Goal: Find specific page/section: Find specific page/section

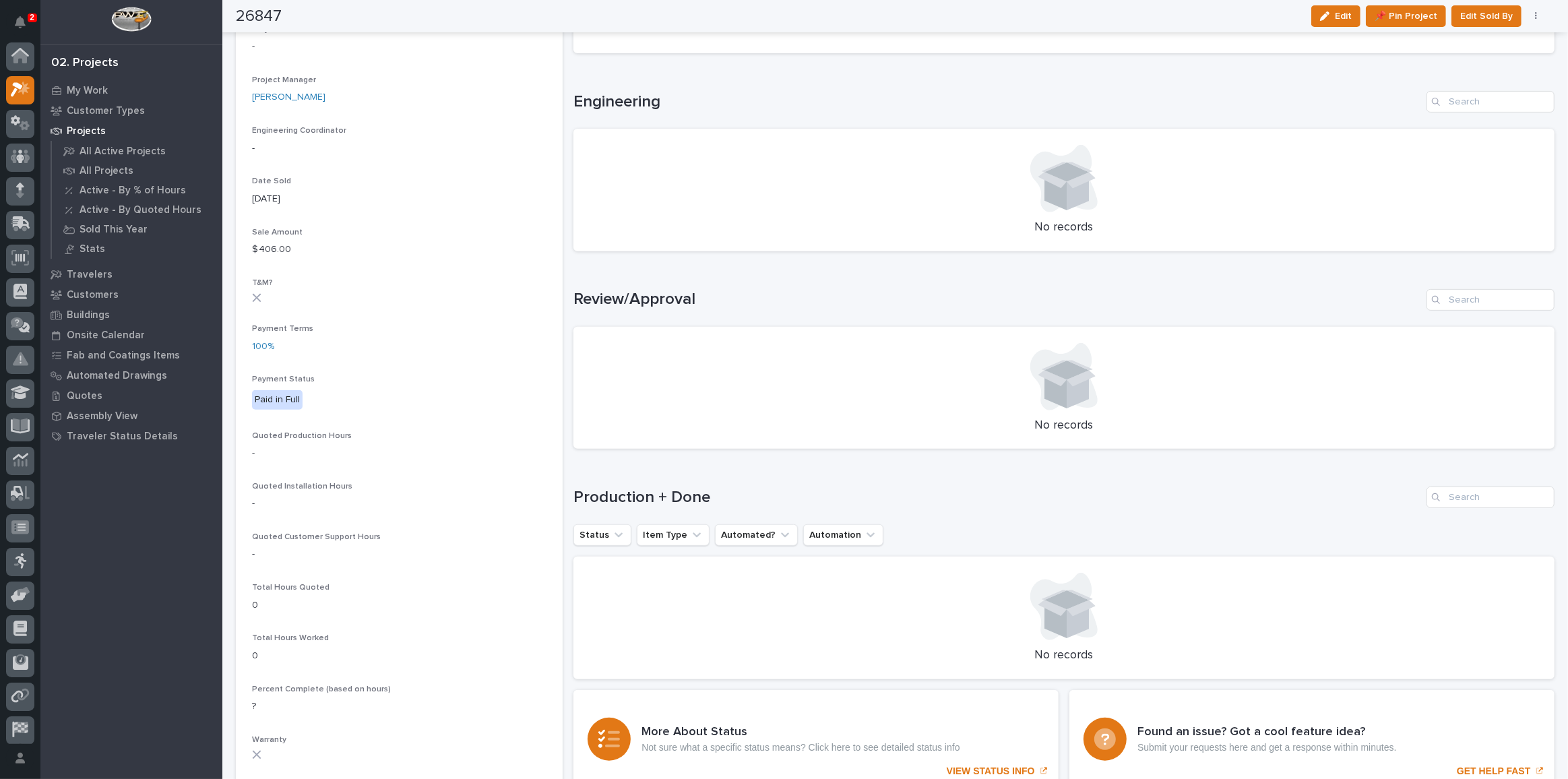
scroll to position [33, 0]
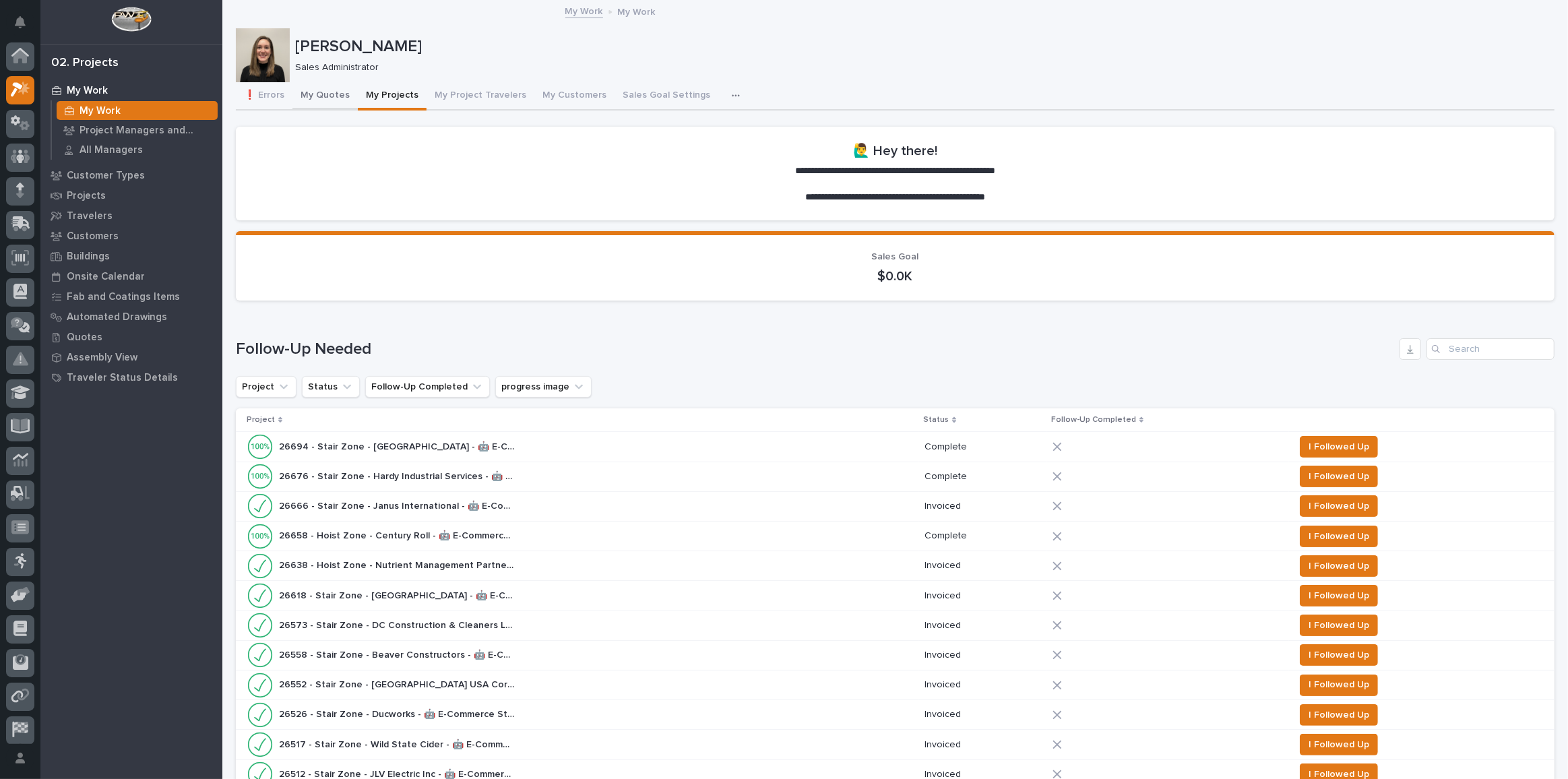
scroll to position [36, 0]
click at [85, 230] on p "Customers" at bounding box center [92, 236] width 52 height 12
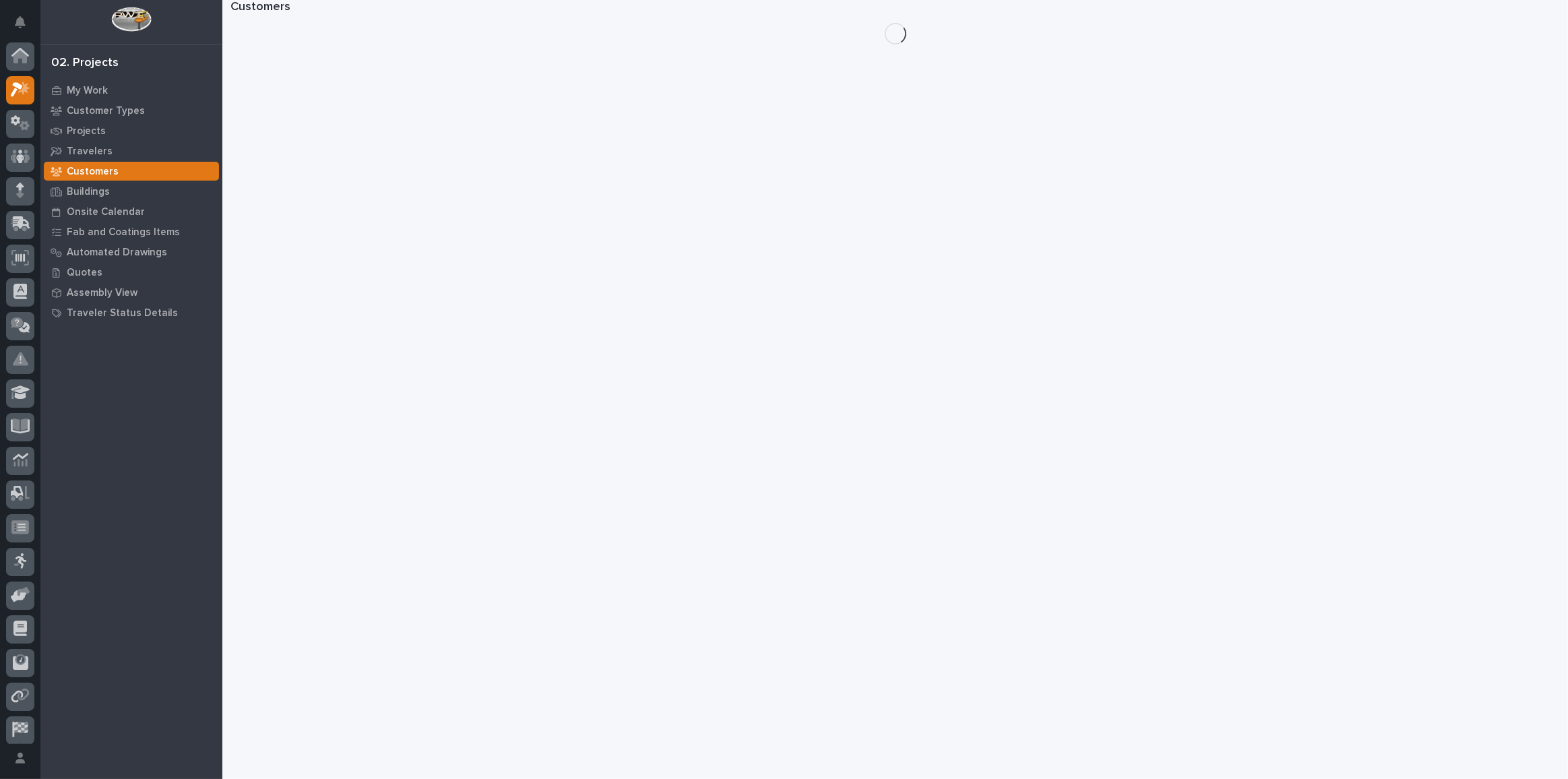
scroll to position [33, 0]
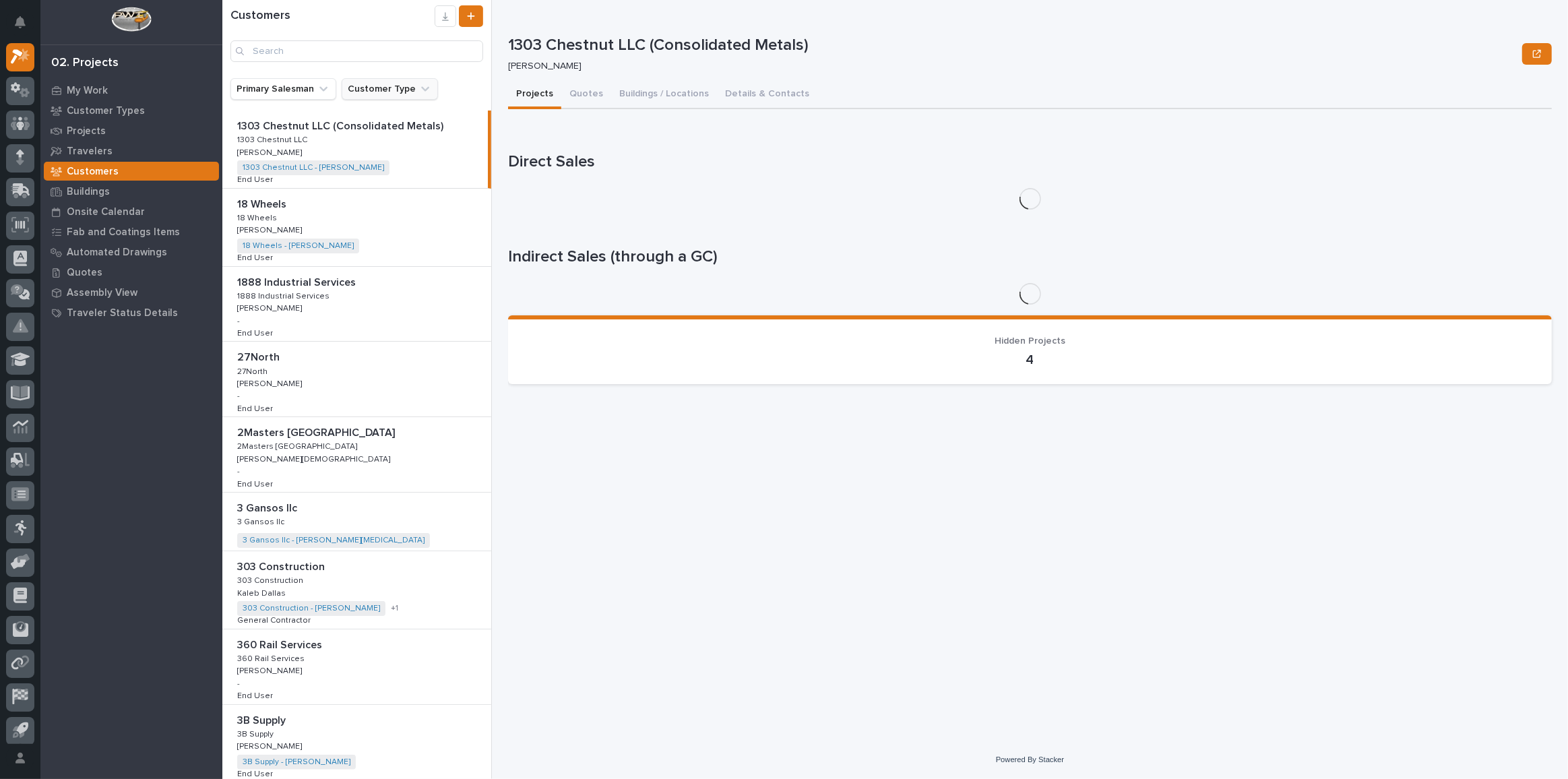
click at [387, 92] on button "Customer Type" at bounding box center [389, 89] width 96 height 22
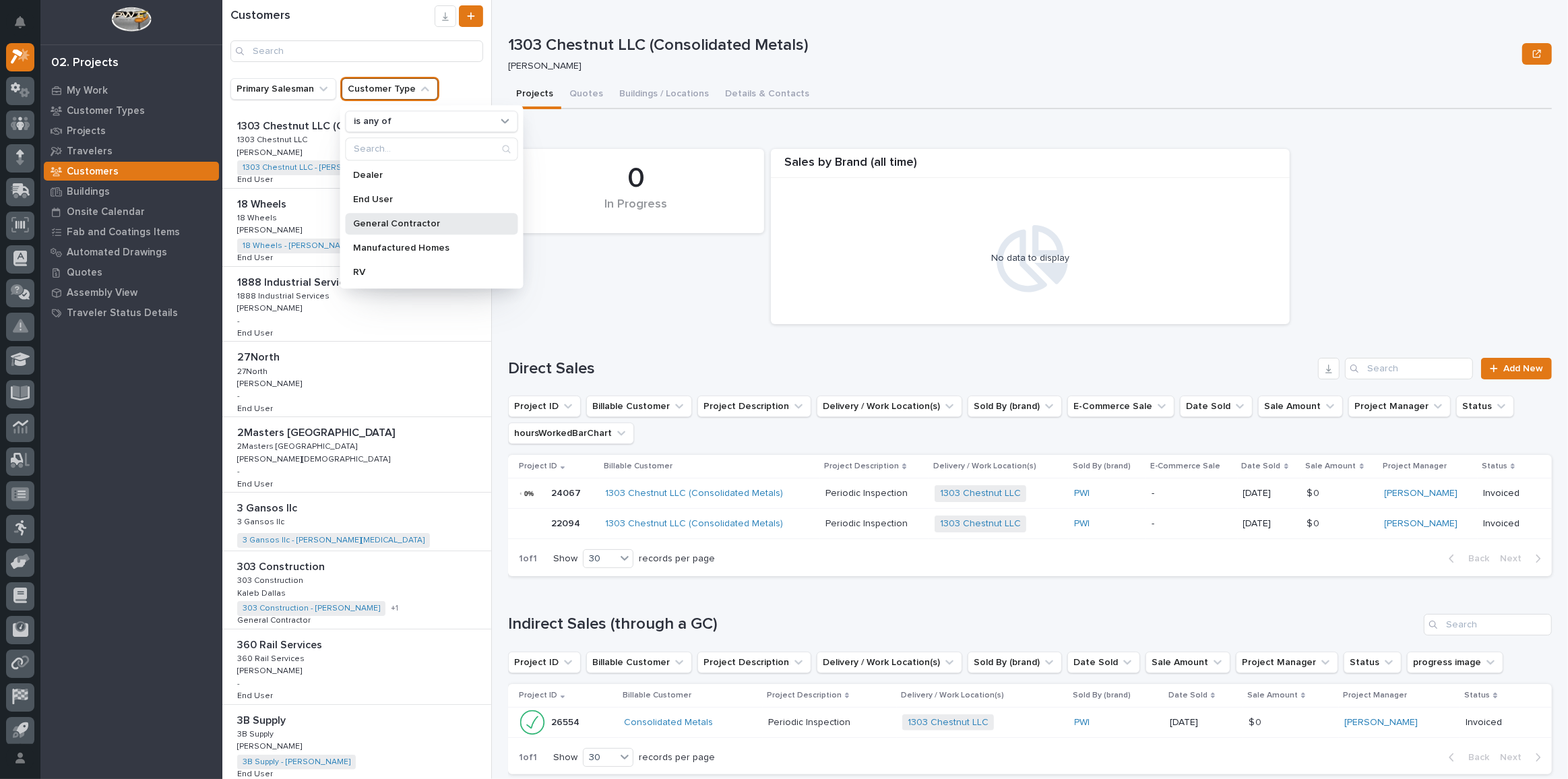
click at [388, 225] on p "General Contractor" at bounding box center [425, 224] width 142 height 9
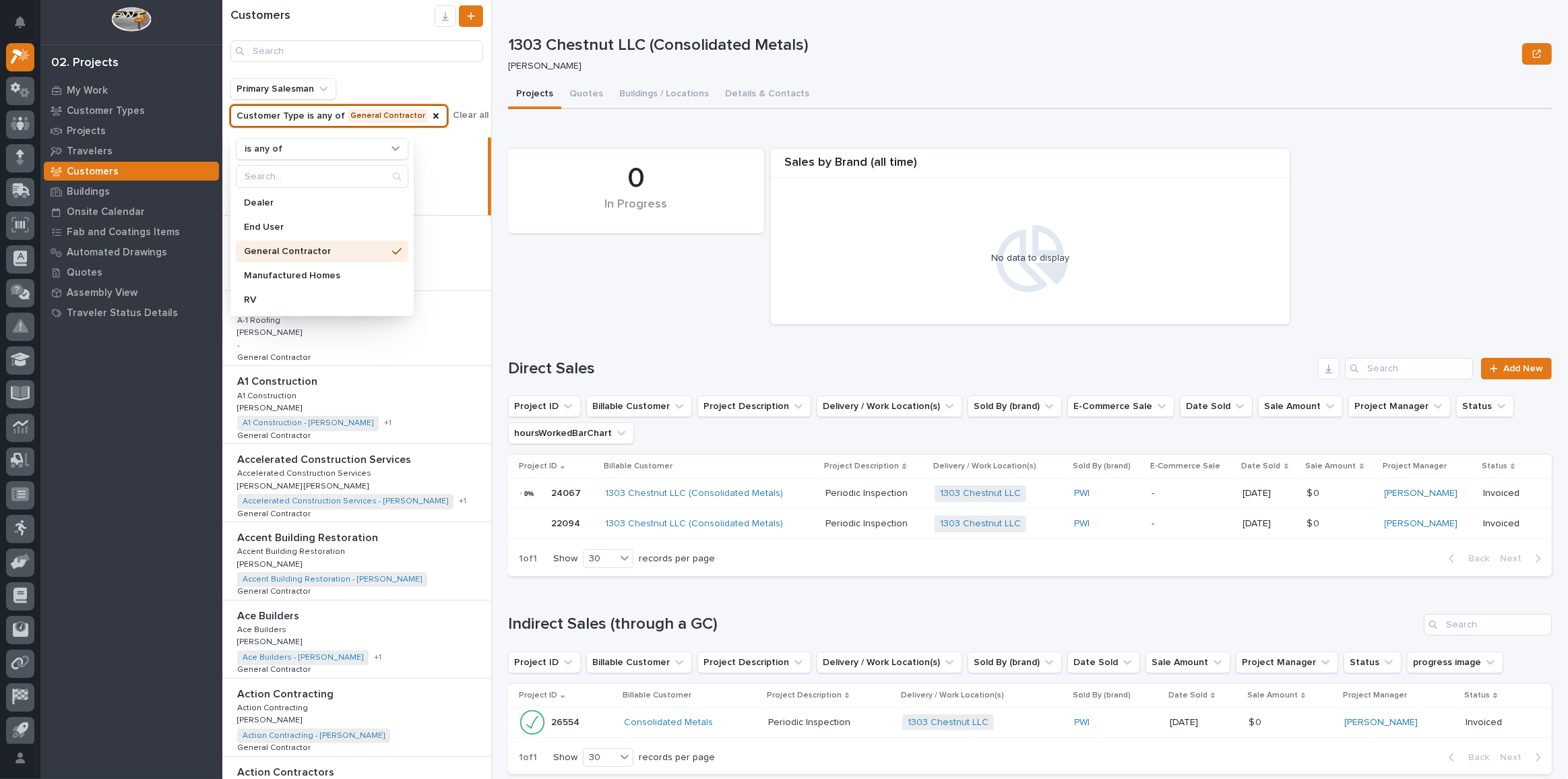
click at [328, 251] on p "General Contractor" at bounding box center [315, 251] width 142 height 9
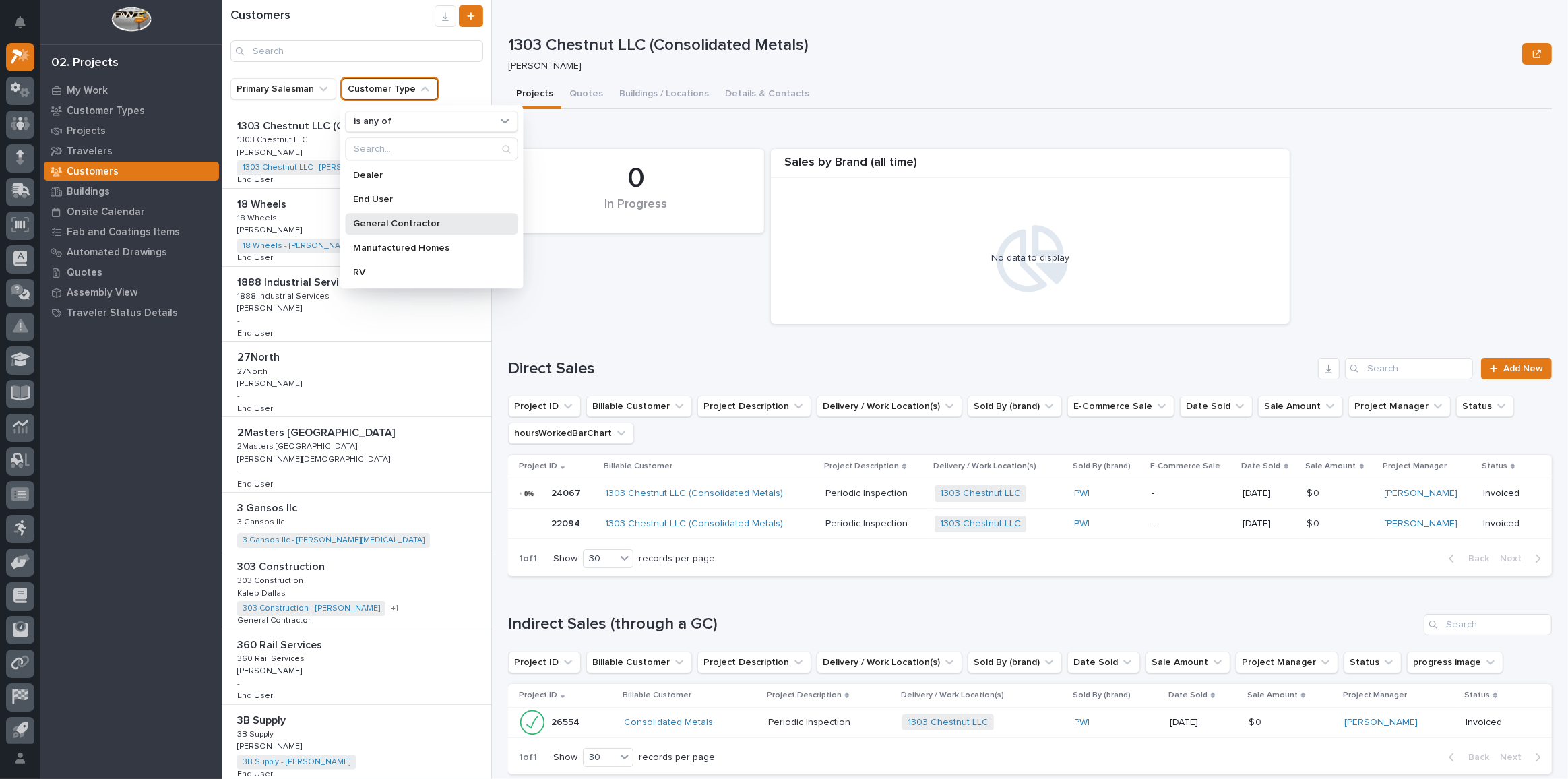
click at [420, 224] on p "General Contractor" at bounding box center [425, 224] width 142 height 9
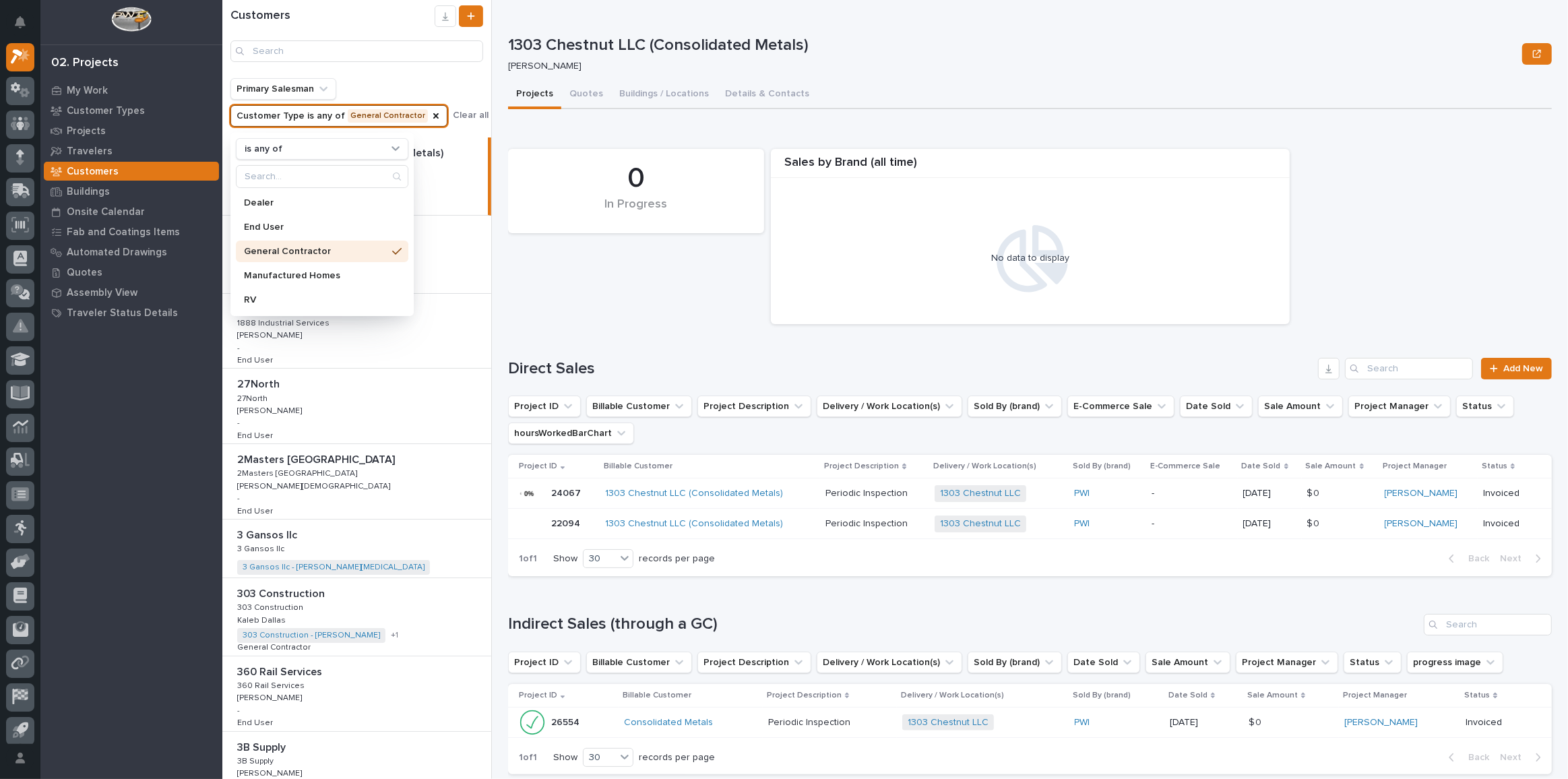
click at [445, 225] on p at bounding box center [359, 232] width 244 height 13
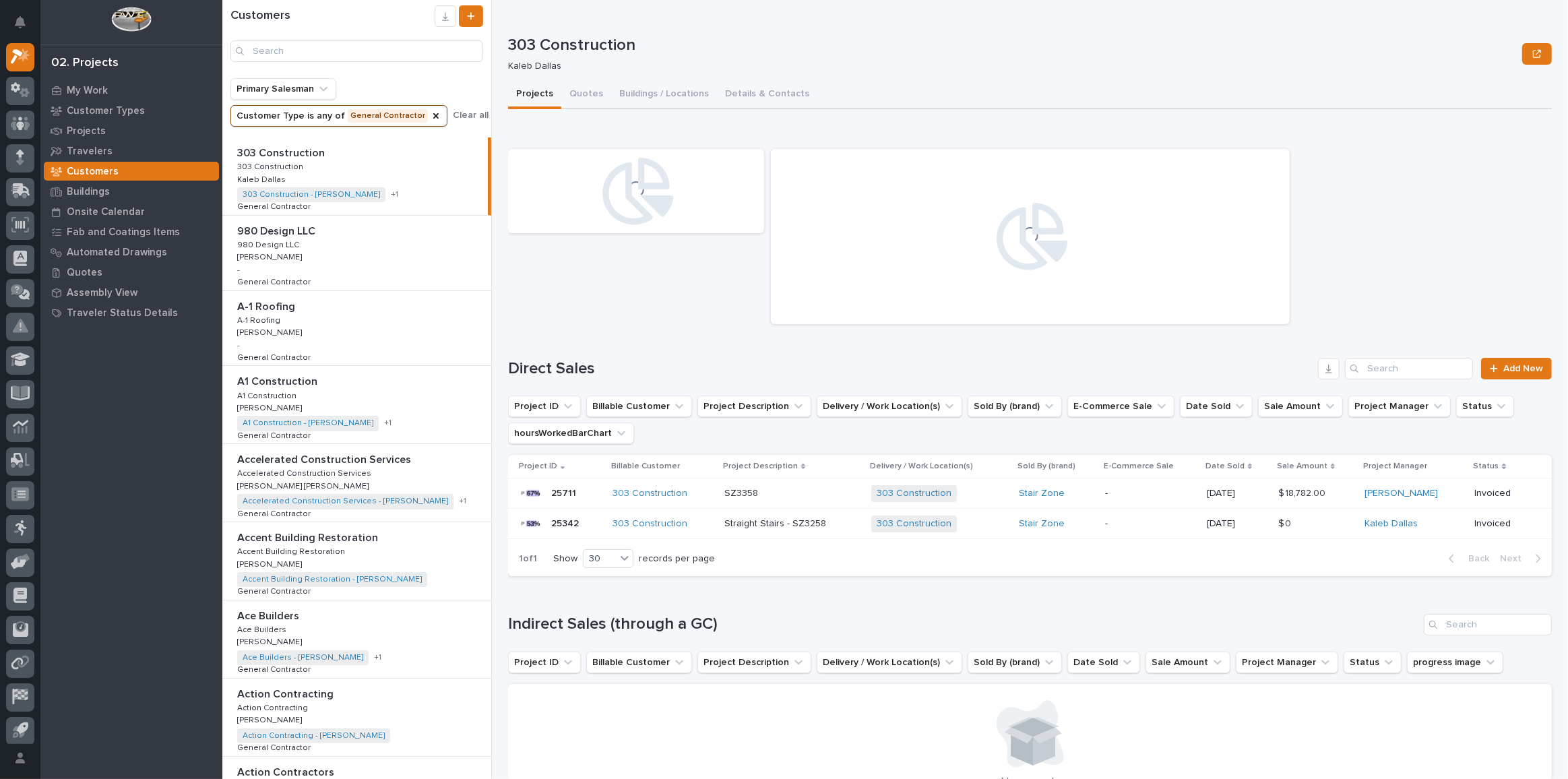
click at [434, 75] on div "Customers" at bounding box center [356, 39] width 269 height 78
click at [308, 153] on p "303 Construction" at bounding box center [282, 152] width 90 height 16
click at [366, 230] on p at bounding box center [359, 232] width 244 height 13
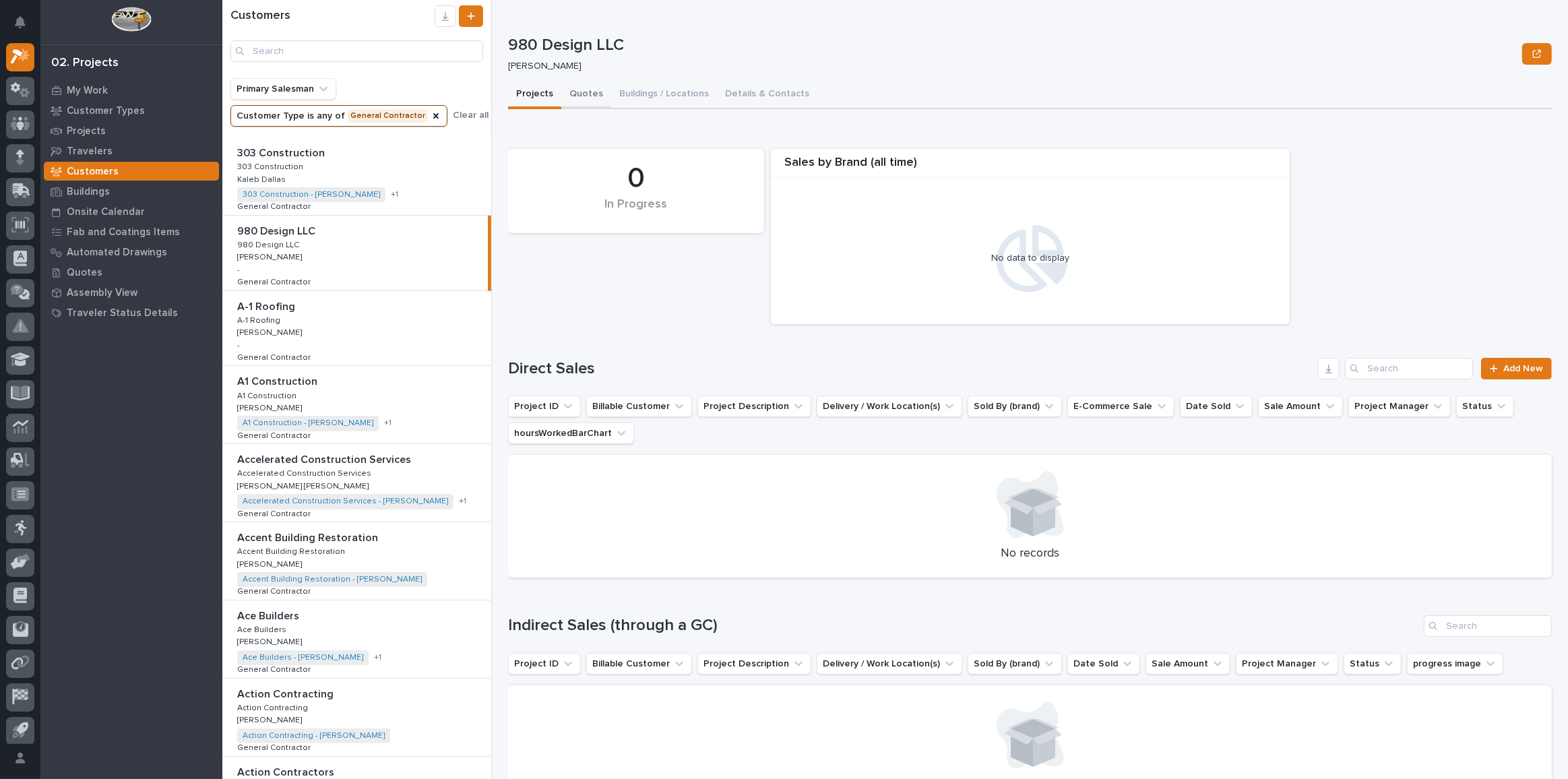
click at [586, 99] on button "Quotes" at bounding box center [586, 95] width 50 height 28
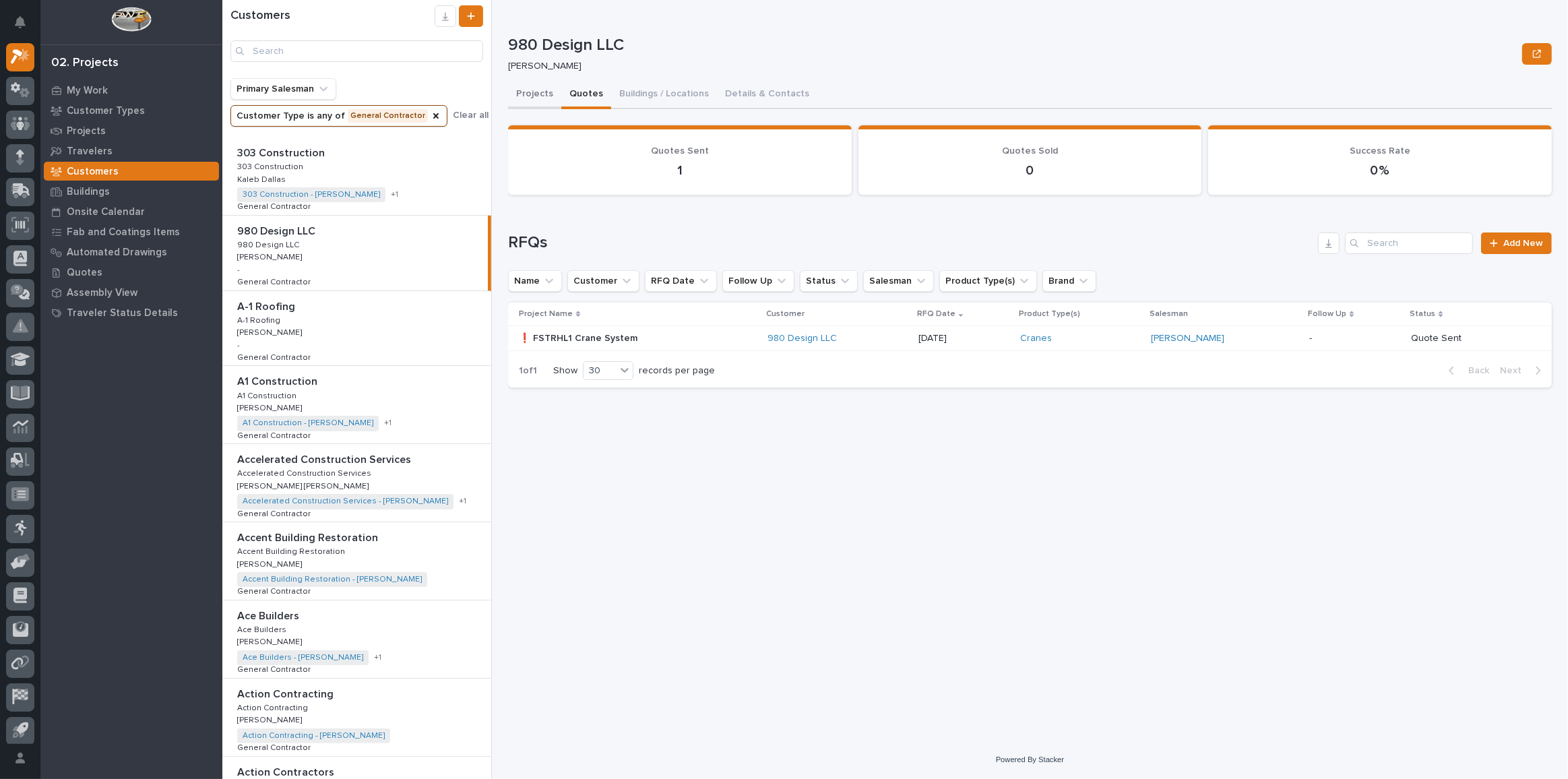
click at [532, 98] on button "Projects" at bounding box center [535, 95] width 53 height 28
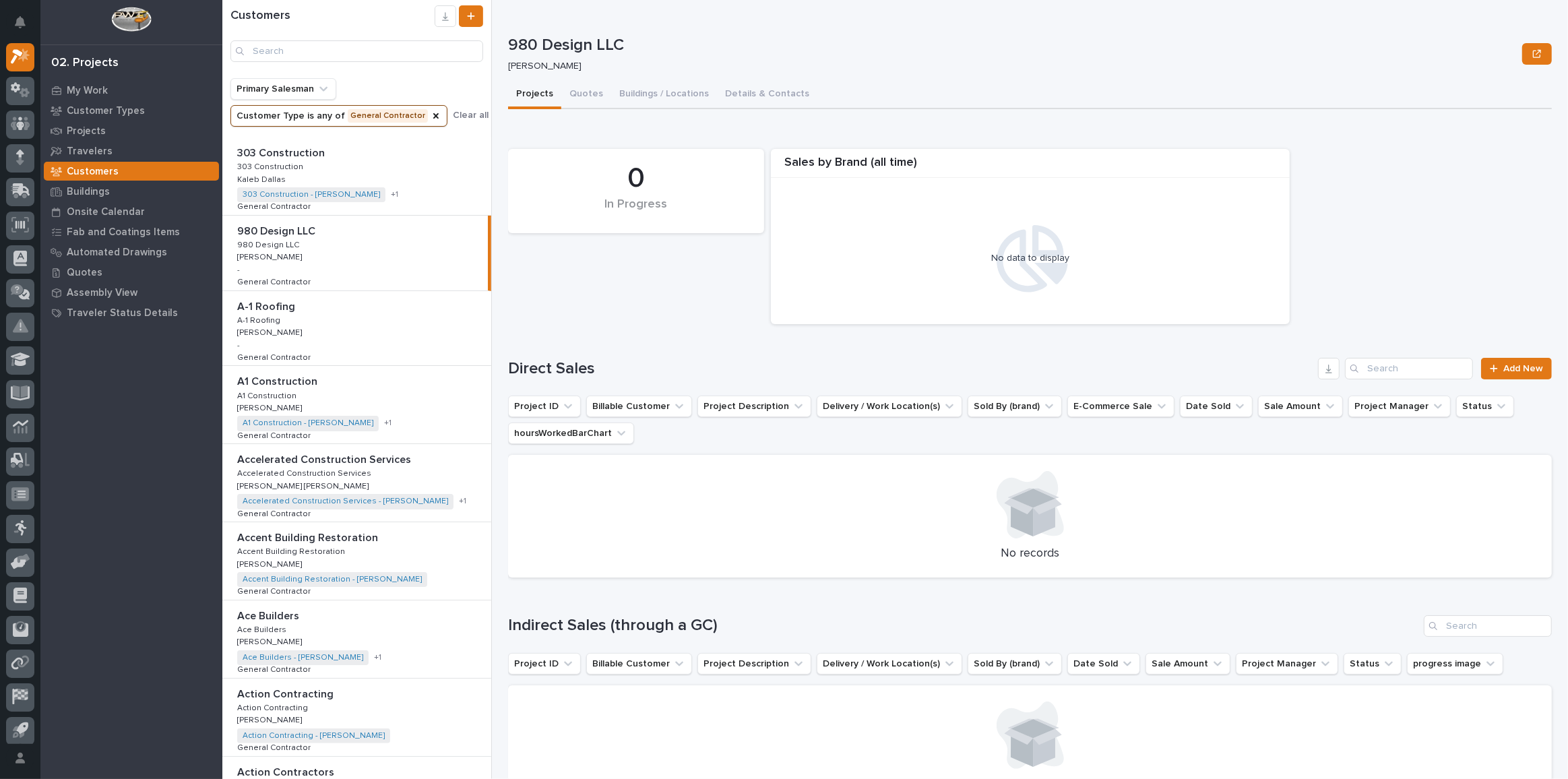
click at [316, 305] on p at bounding box center [359, 307] width 244 height 13
click at [582, 98] on button "Quotes" at bounding box center [586, 95] width 50 height 28
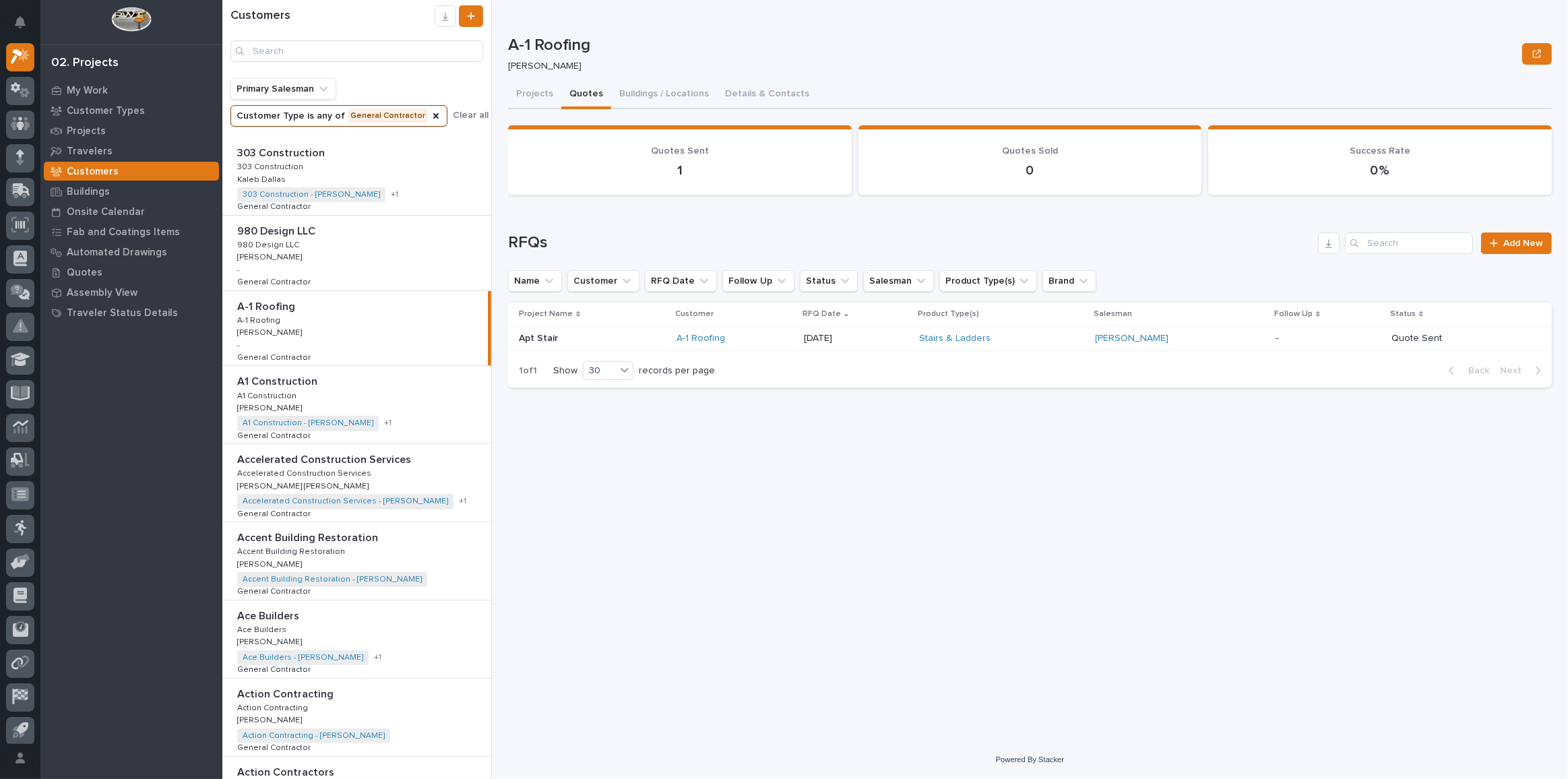
click at [334, 385] on p at bounding box center [359, 381] width 244 height 13
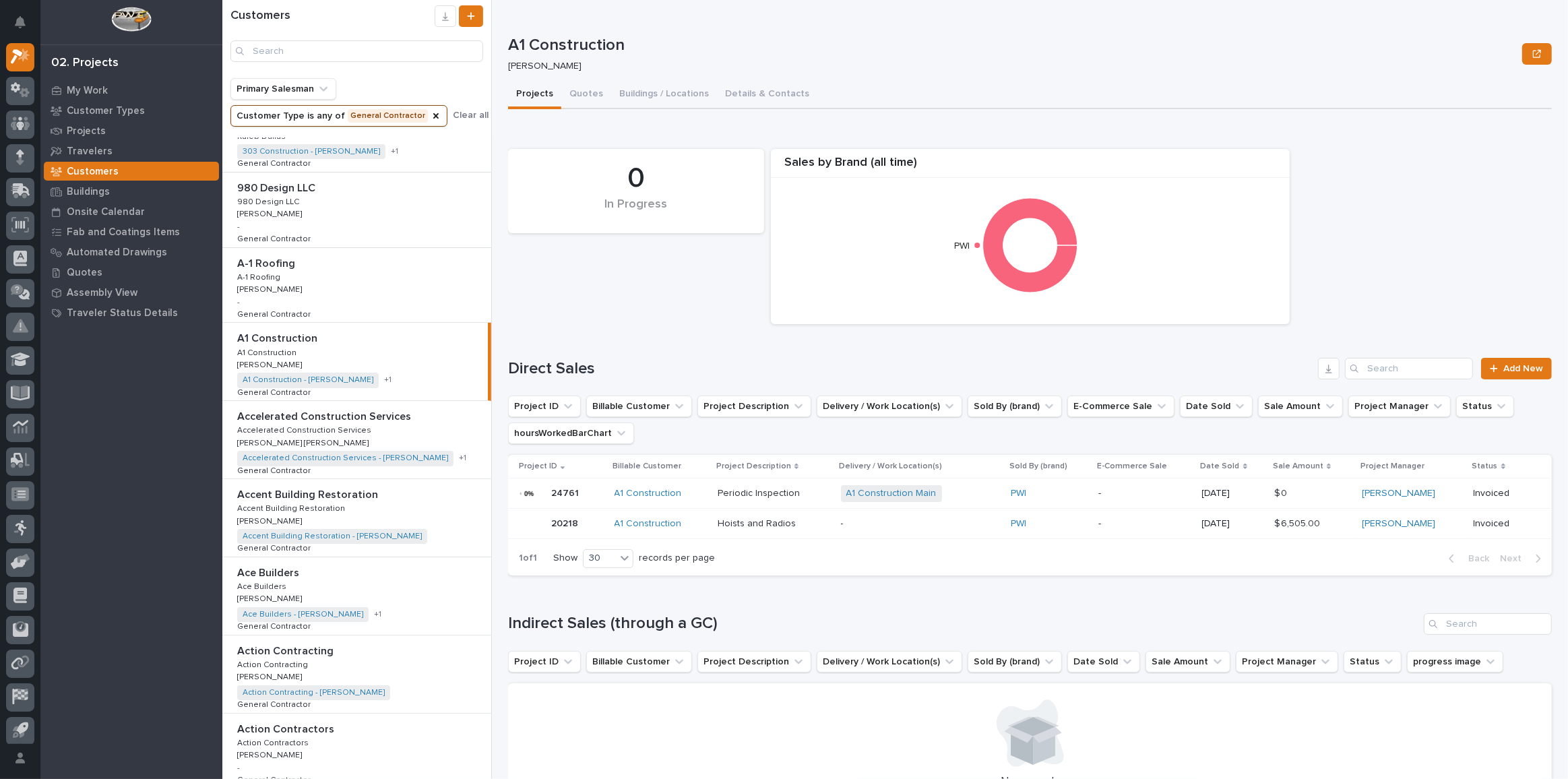
scroll to position [60, 0]
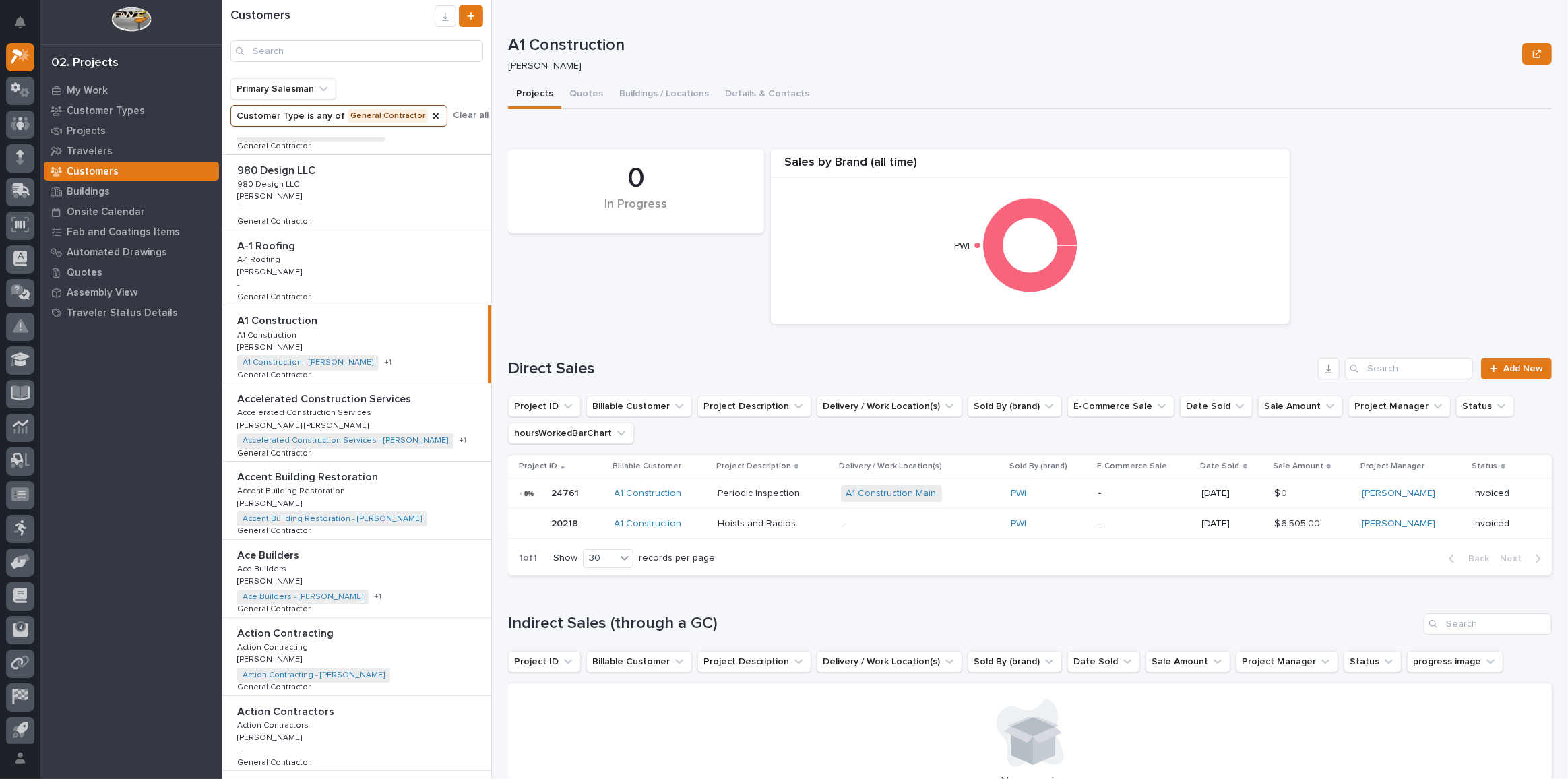
click at [424, 409] on div "Accelerated Construction Services Accelerated Construction Services Accelerated…" at bounding box center [356, 422] width 269 height 78
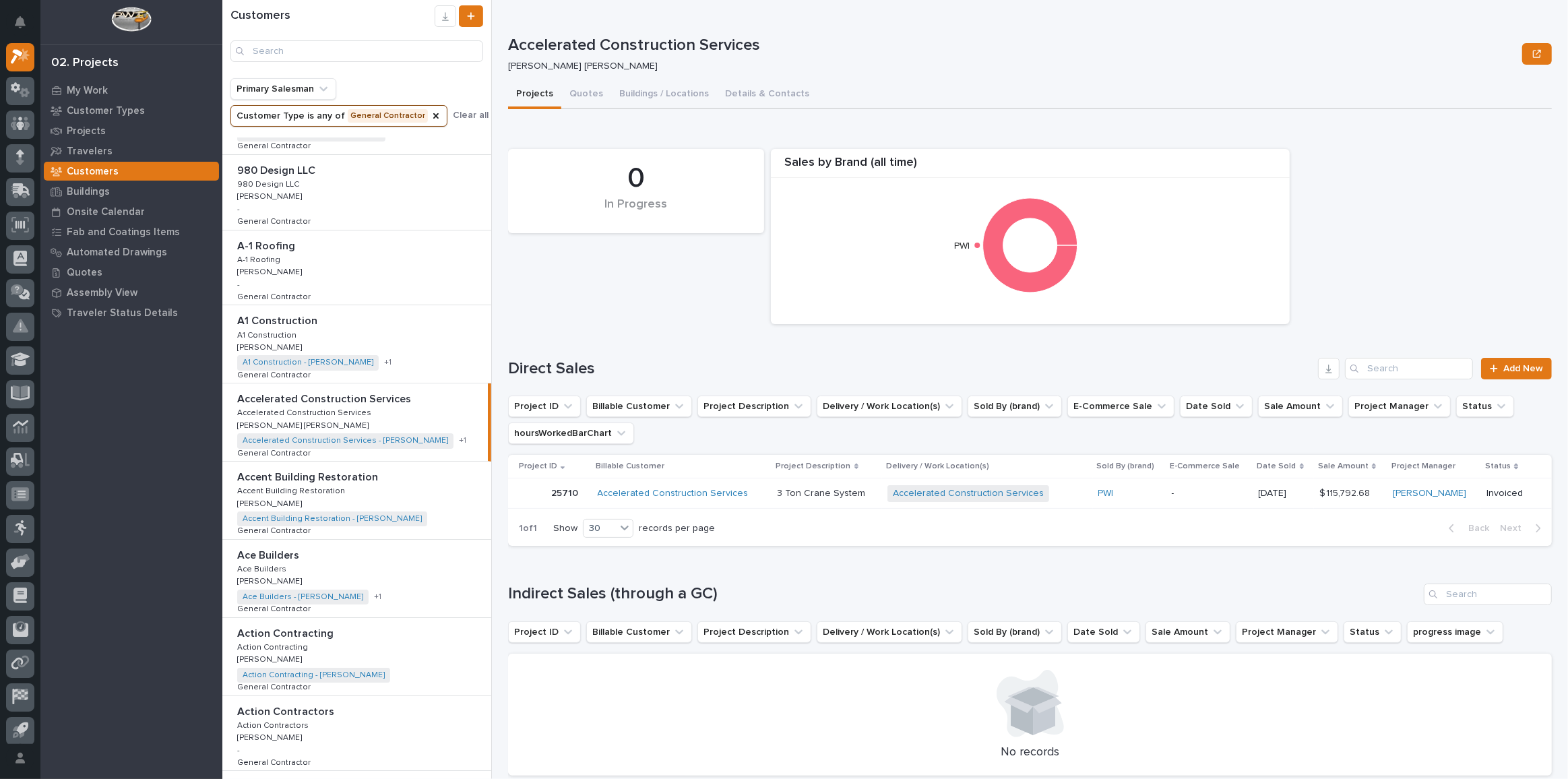
scroll to position [244, 0]
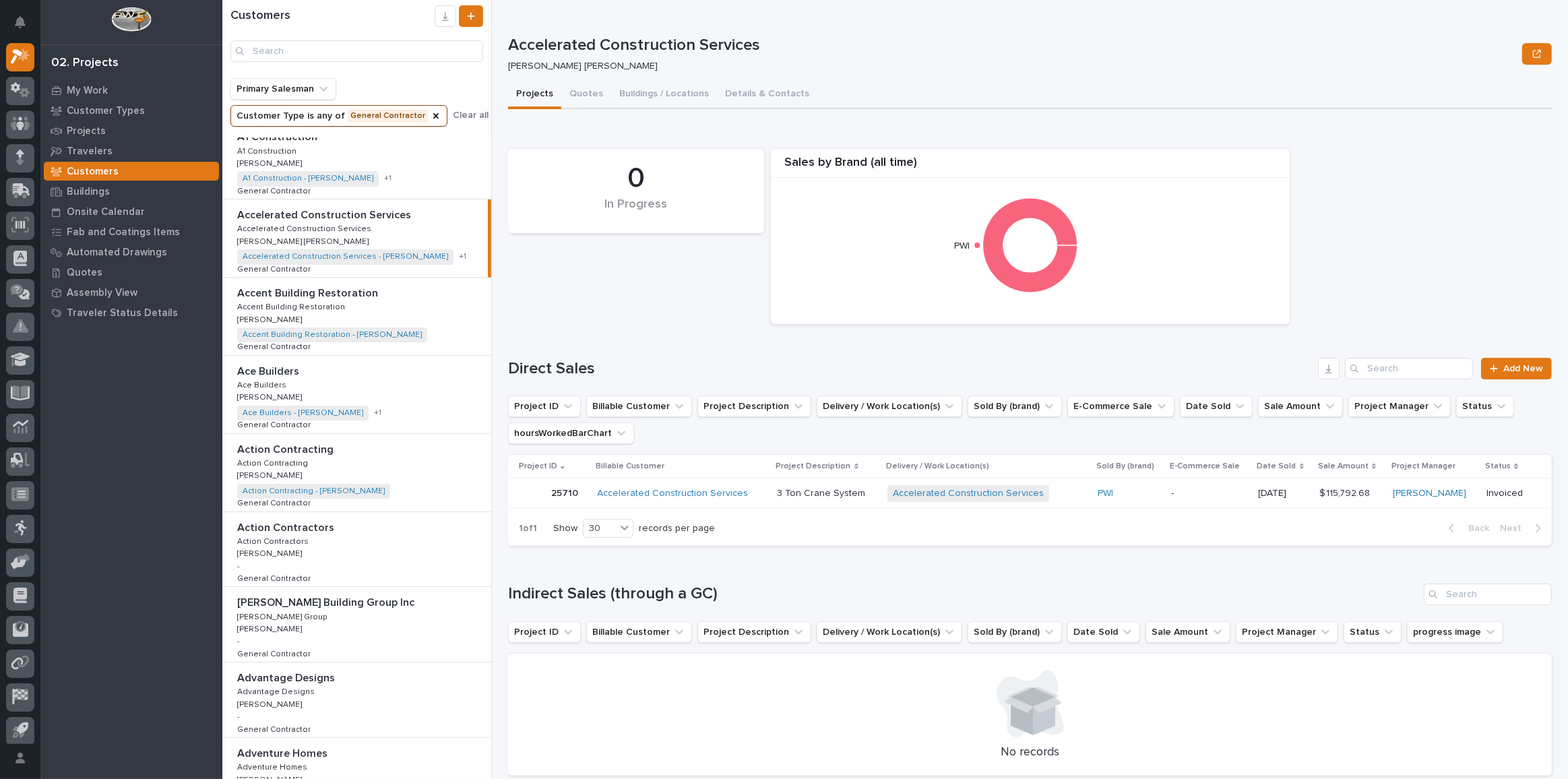
click at [333, 454] on div "Action Contracting Action Contracting Action Contracting Action Contracting [PE…" at bounding box center [356, 472] width 269 height 78
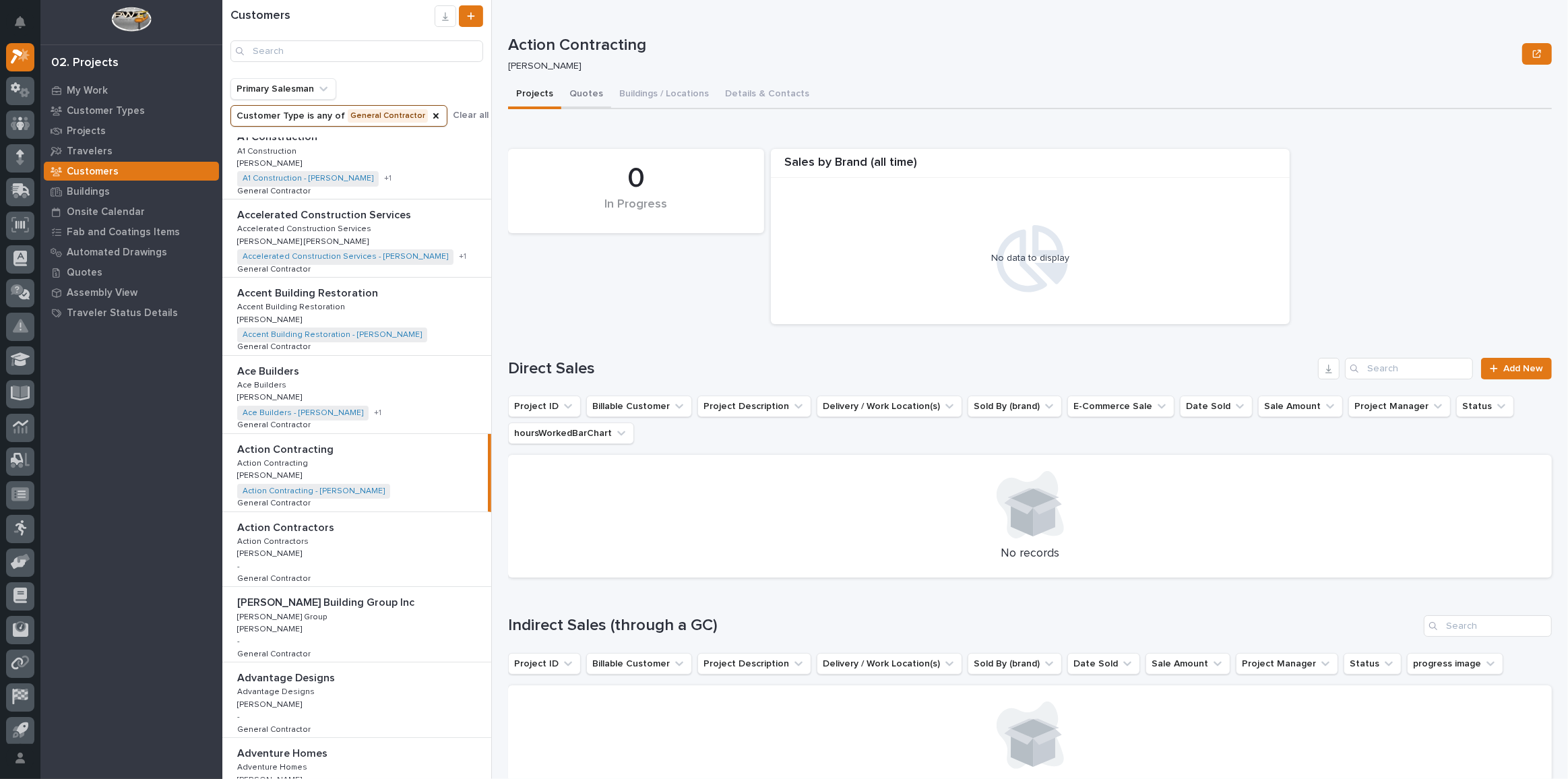
click at [588, 89] on button "Quotes" at bounding box center [586, 95] width 50 height 28
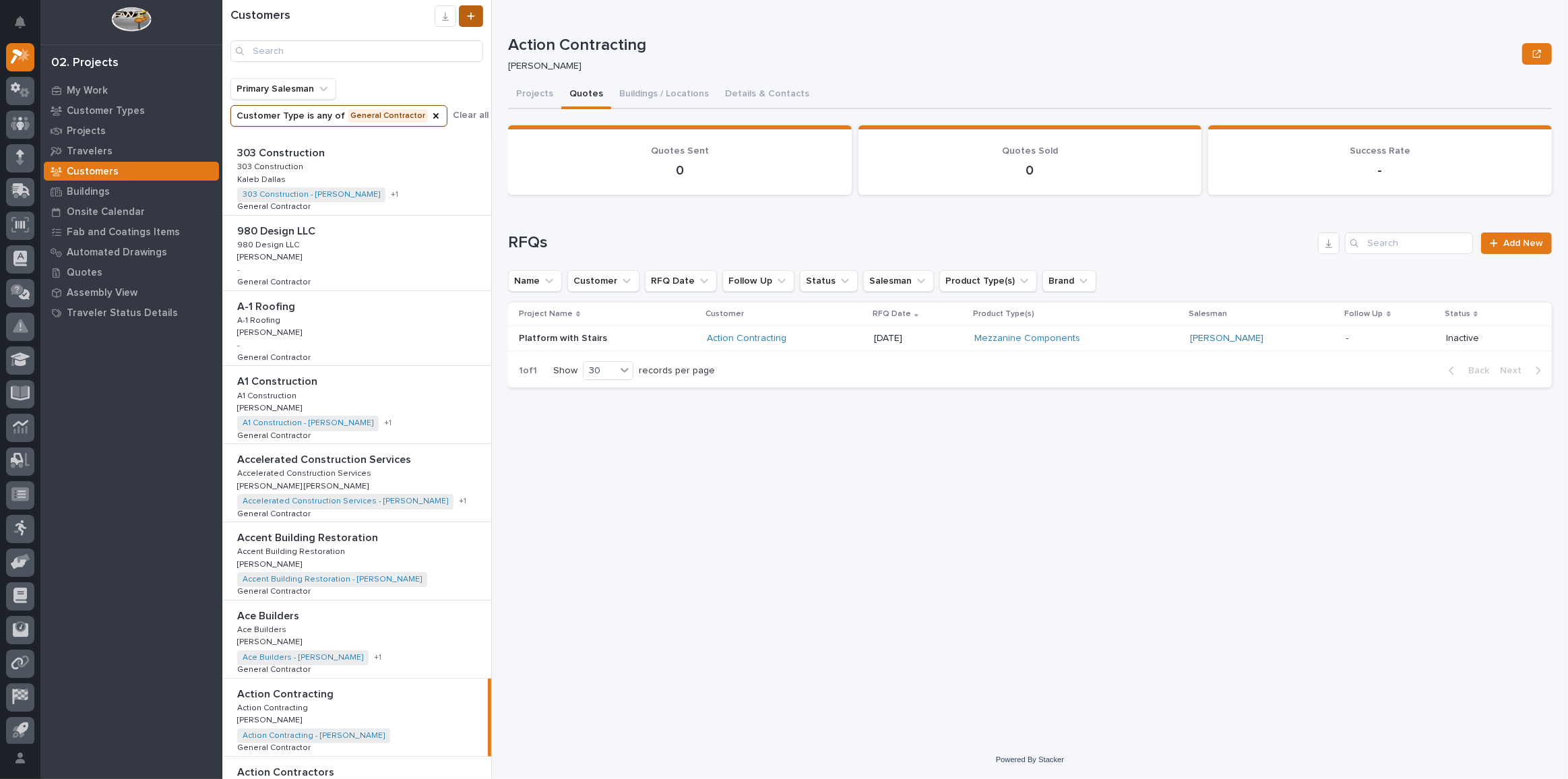
click at [478, 19] on link at bounding box center [470, 16] width 24 height 22
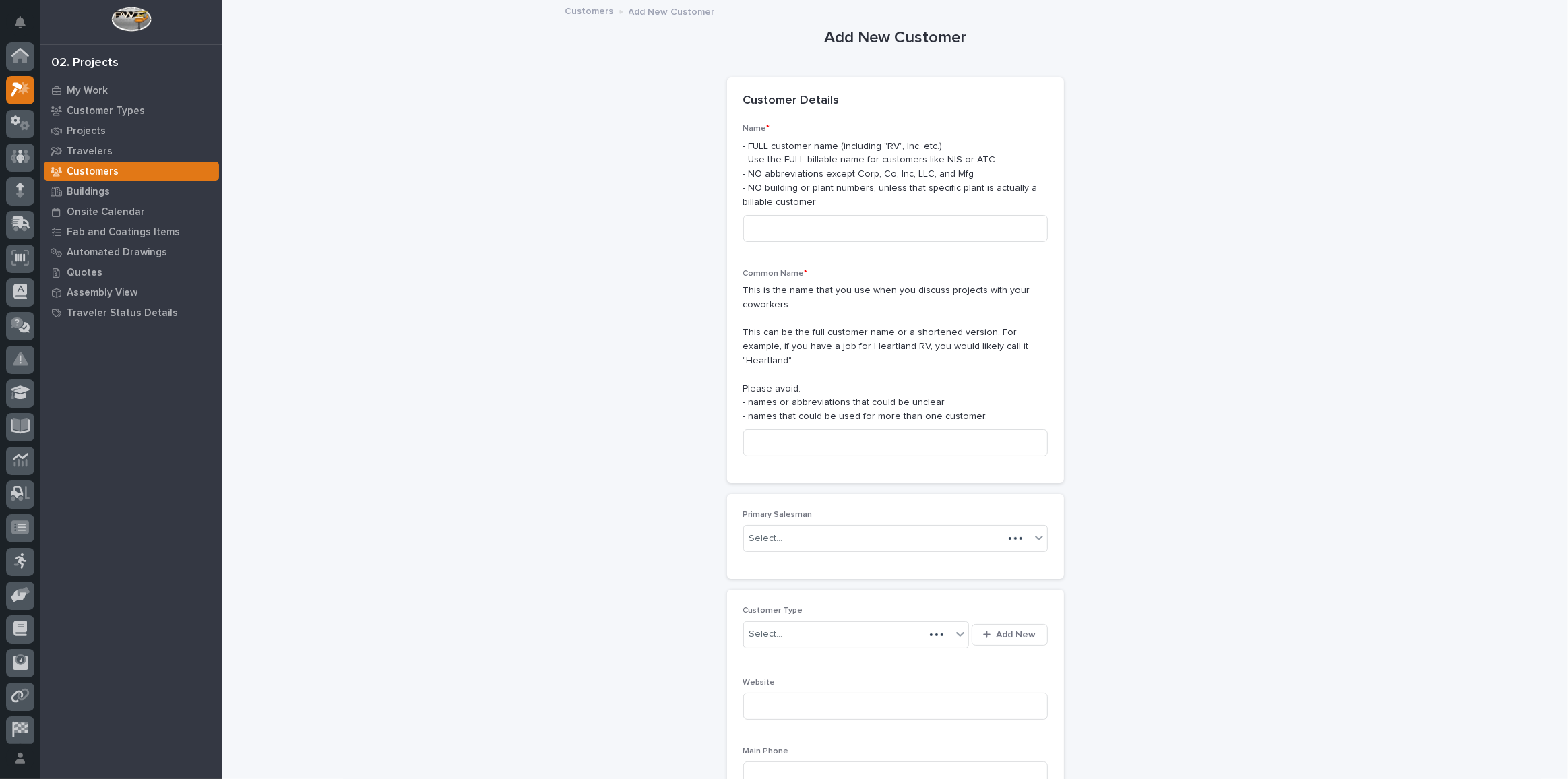
scroll to position [33, 0]
click at [565, 9] on link "Customers" at bounding box center [589, 10] width 49 height 16
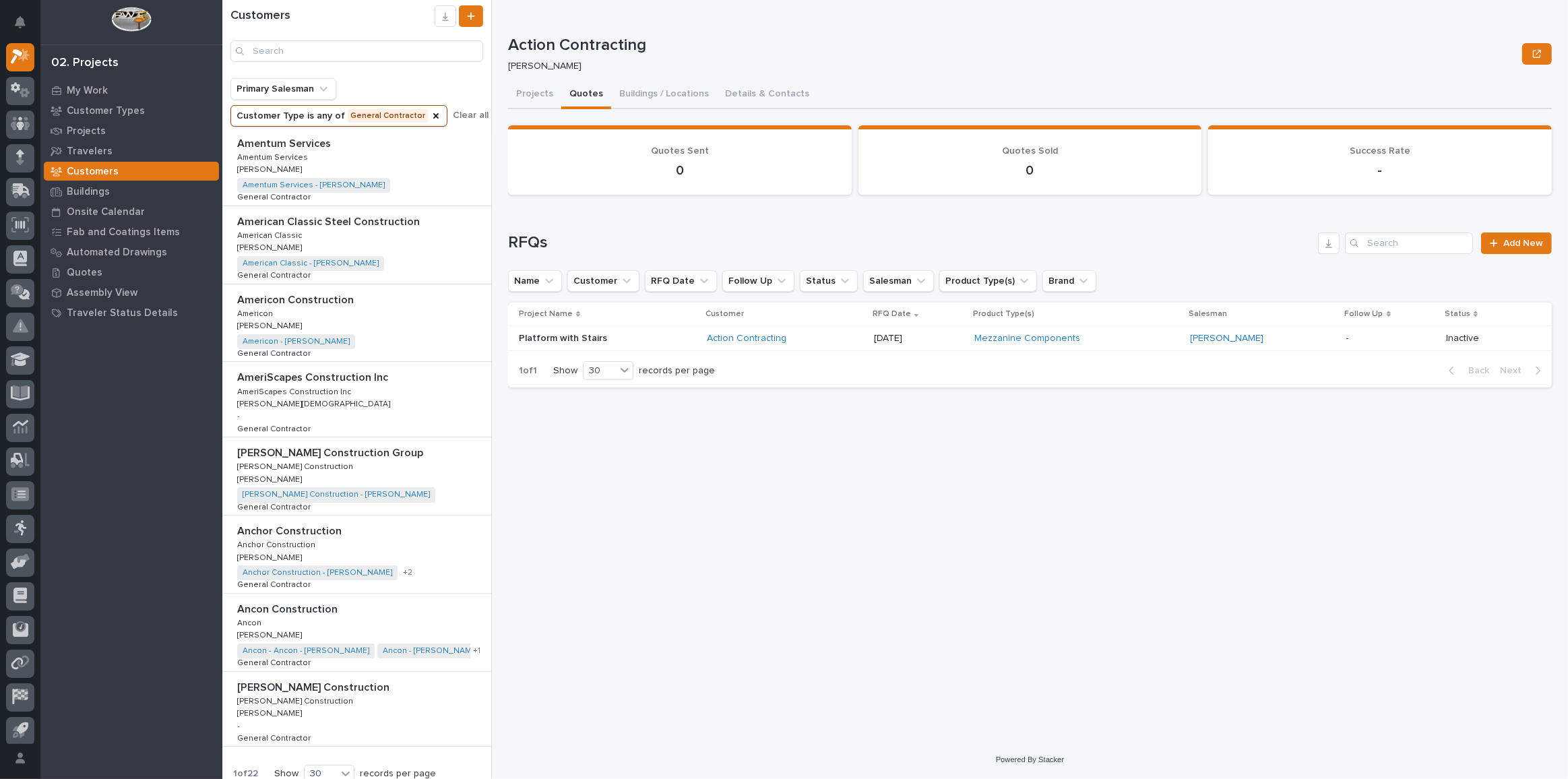
scroll to position [1734, 0]
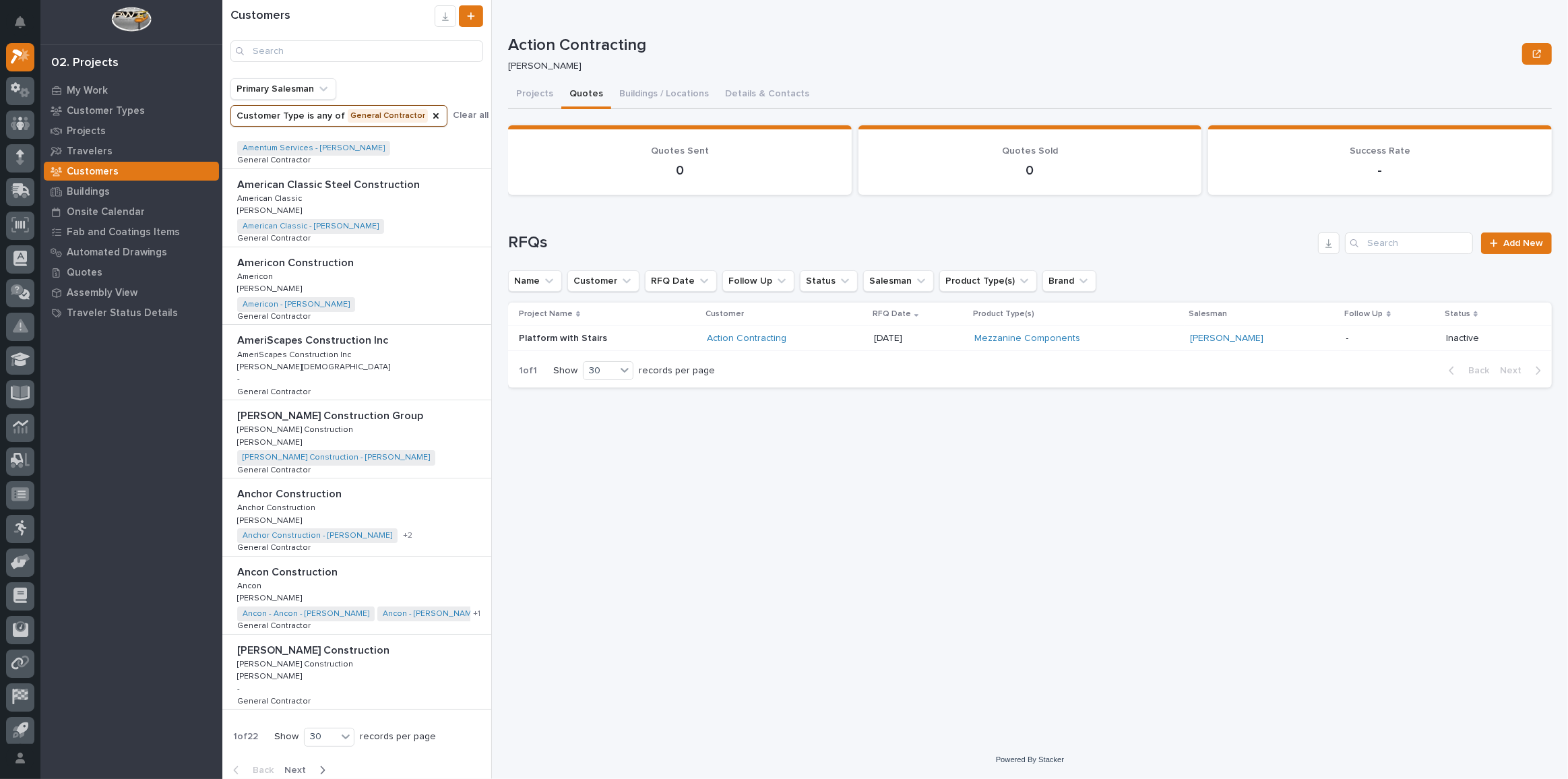
click at [356, 644] on p at bounding box center [359, 651] width 244 height 13
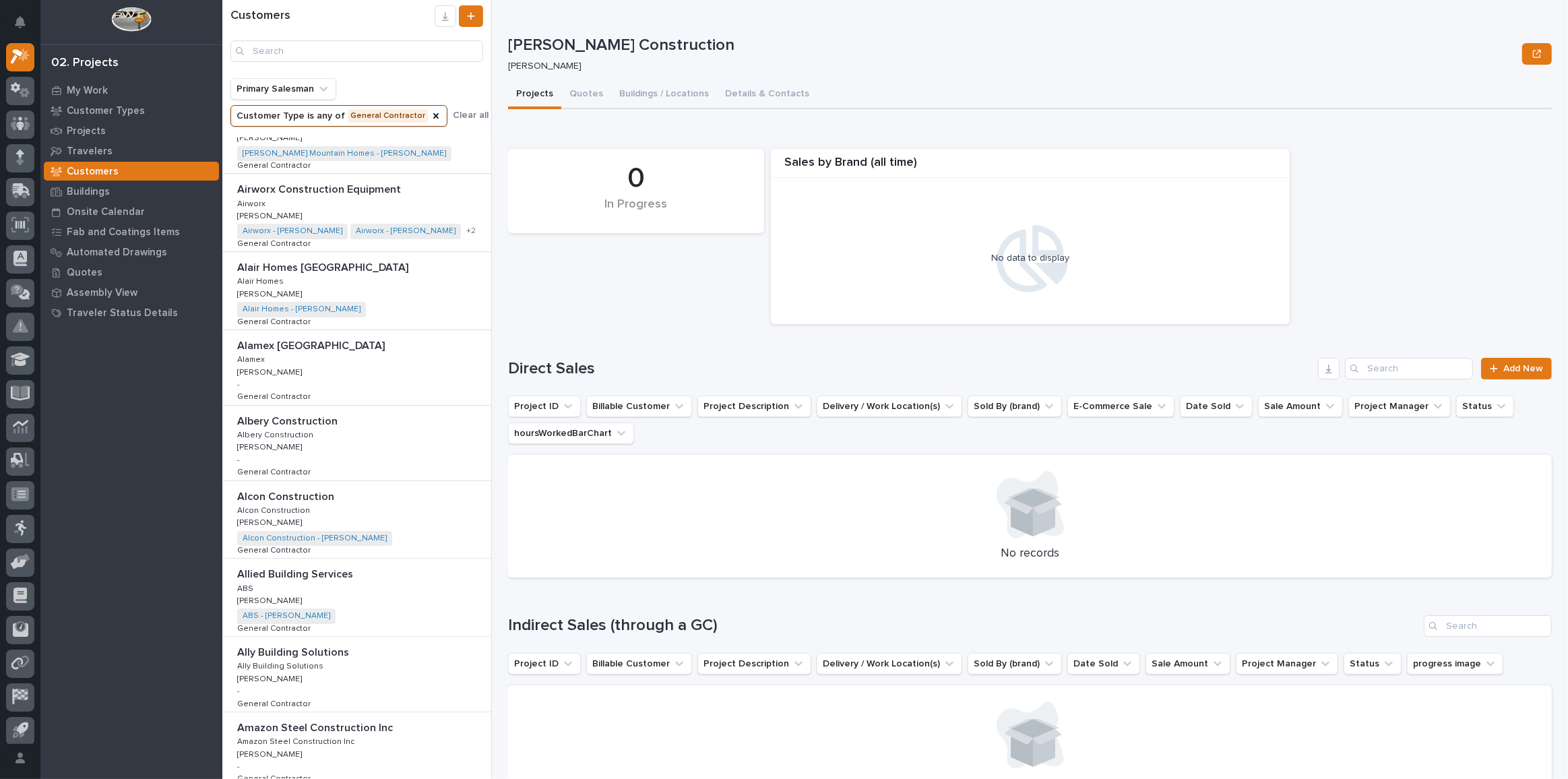
scroll to position [1000, 0]
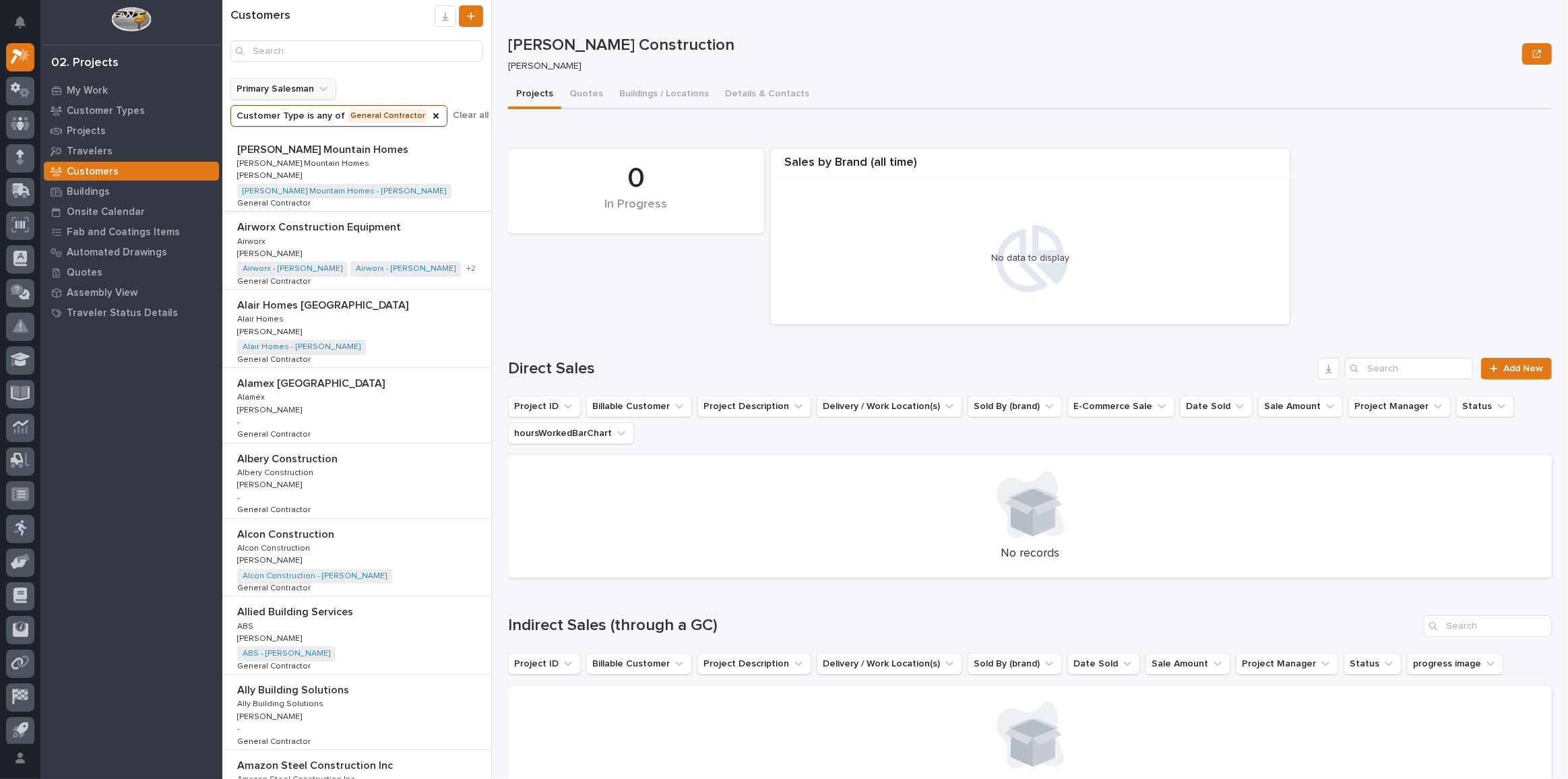
click at [322, 87] on icon "Primary Salesman" at bounding box center [323, 88] width 13 height 13
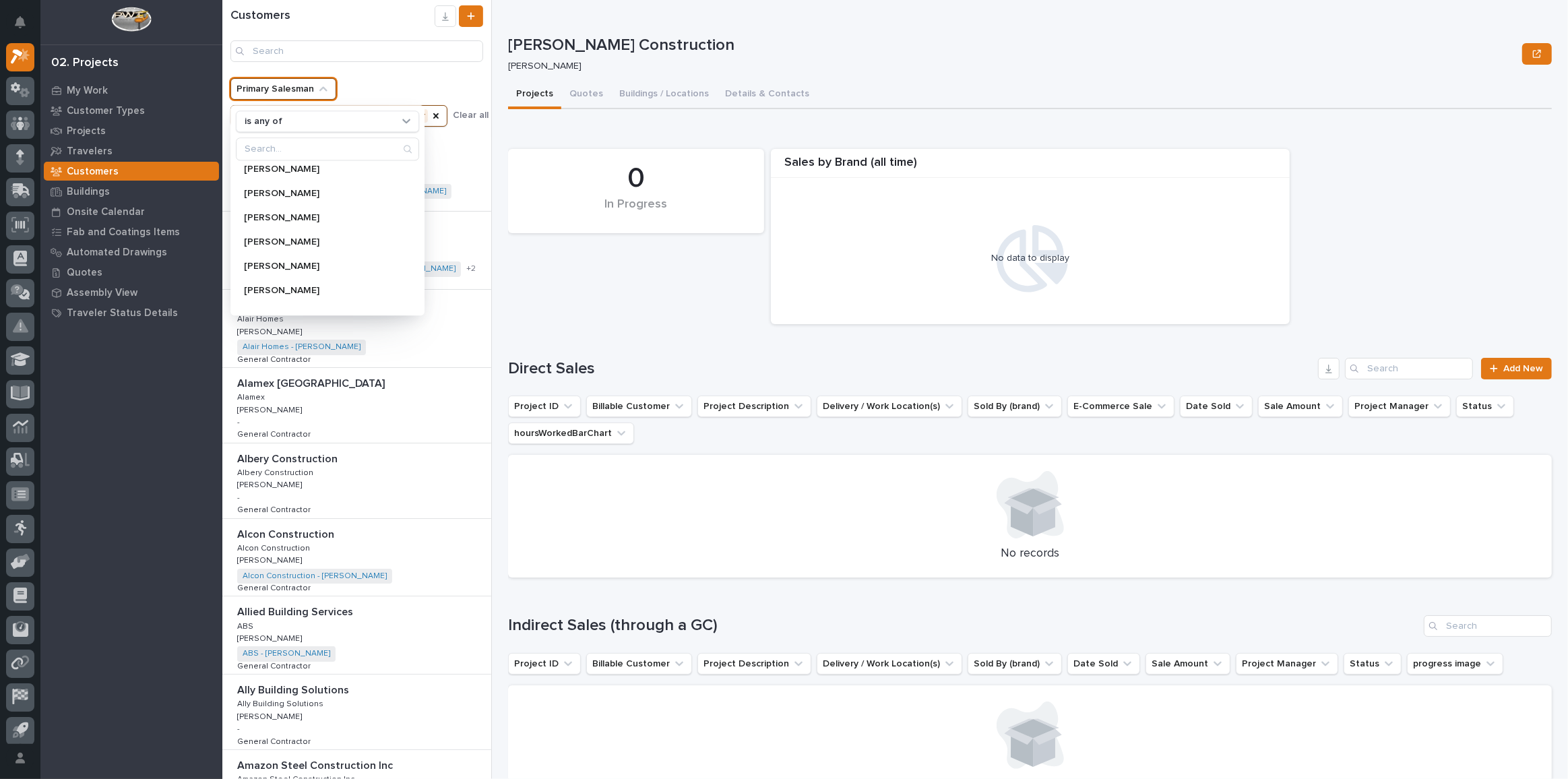
scroll to position [0, 0]
click at [349, 72] on div "Customers" at bounding box center [356, 39] width 269 height 78
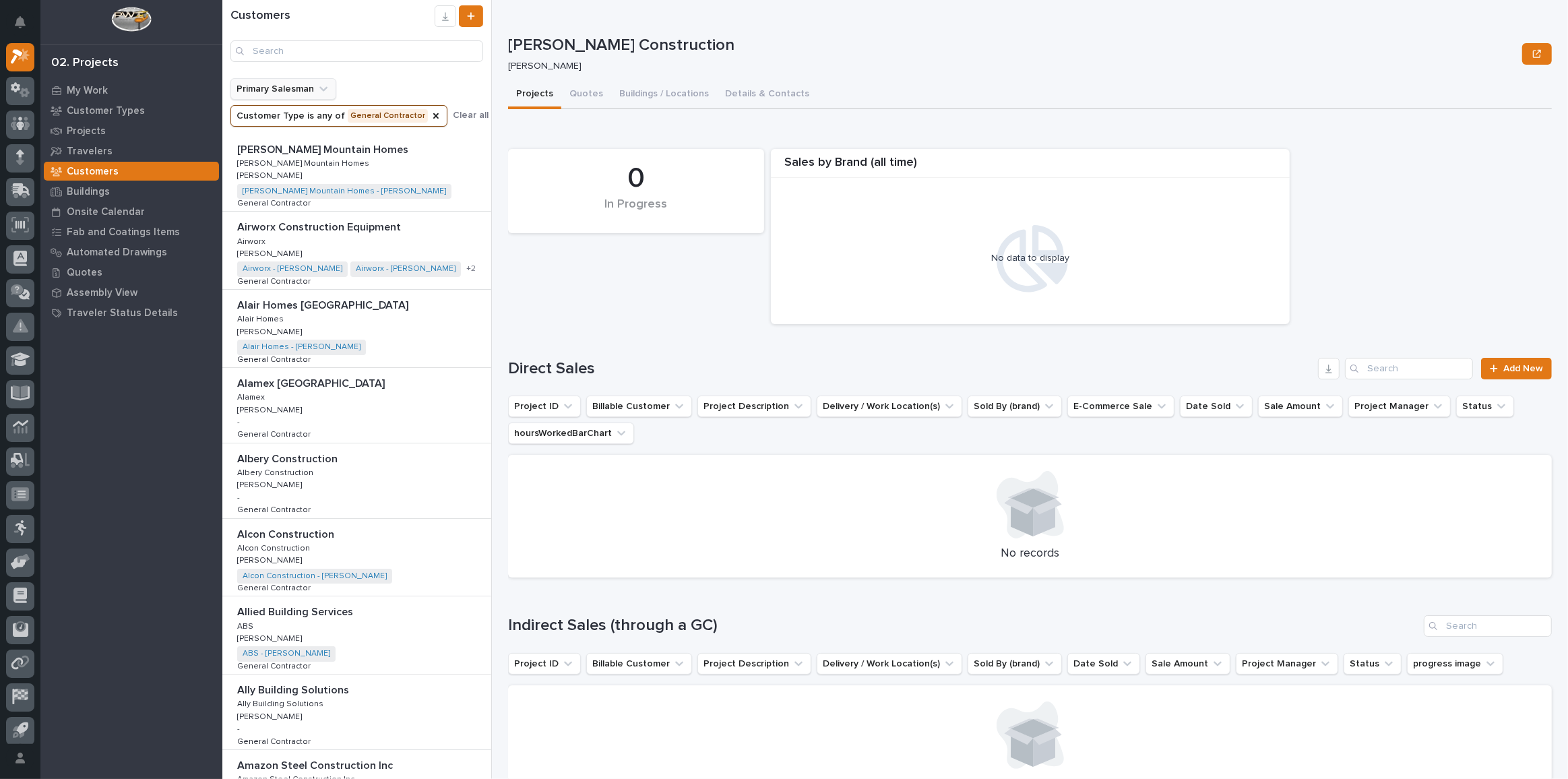
click at [323, 87] on icon "Primary Salesman" at bounding box center [323, 88] width 13 height 13
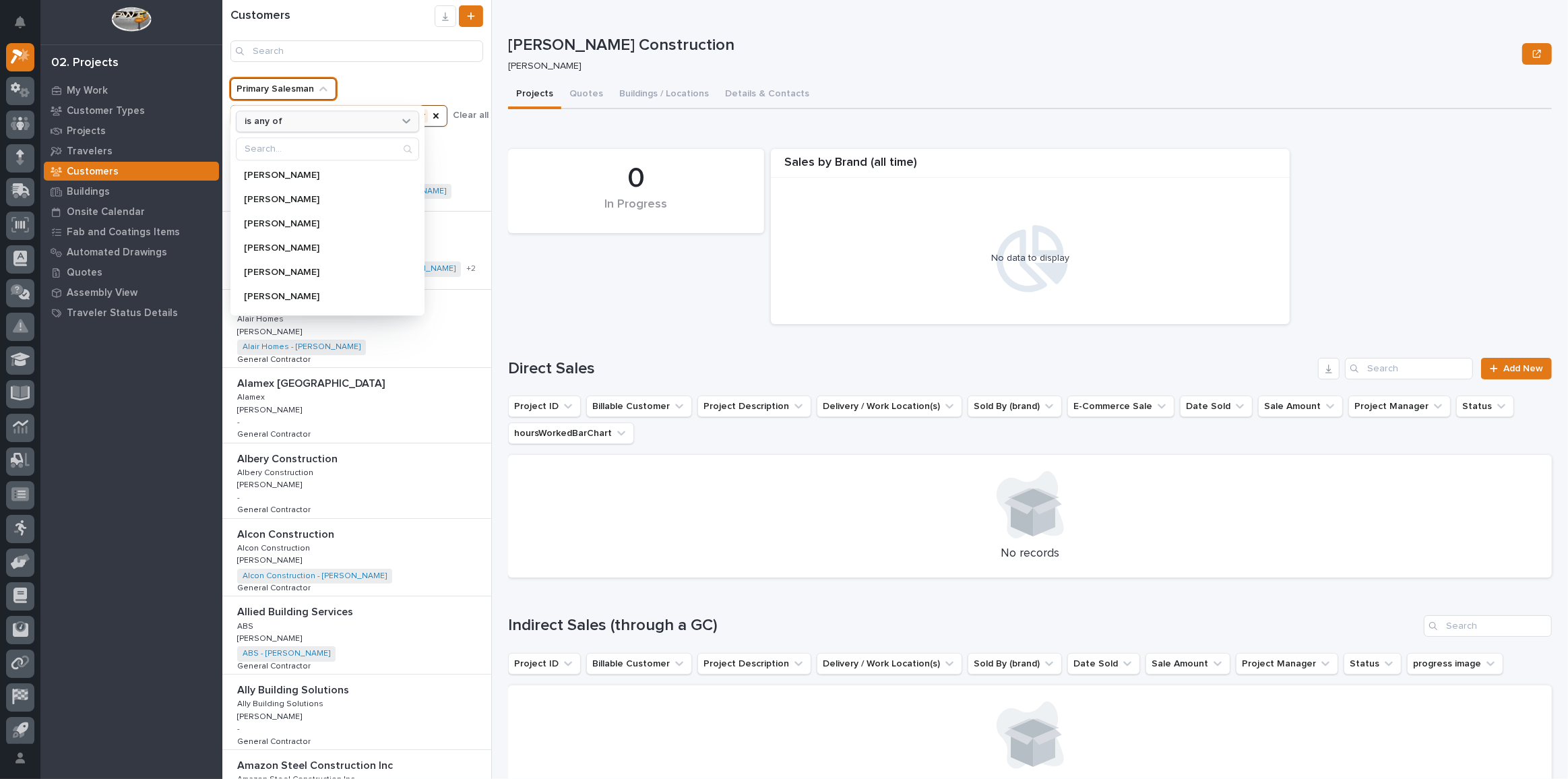
click at [324, 119] on div "is any of" at bounding box center [319, 121] width 160 height 14
click at [359, 82] on ul "Primary Salesman is any of [PERSON_NAME] [PERSON_NAME] [PERSON_NAME] [PERSON_NA…" at bounding box center [339, 102] width 222 height 54
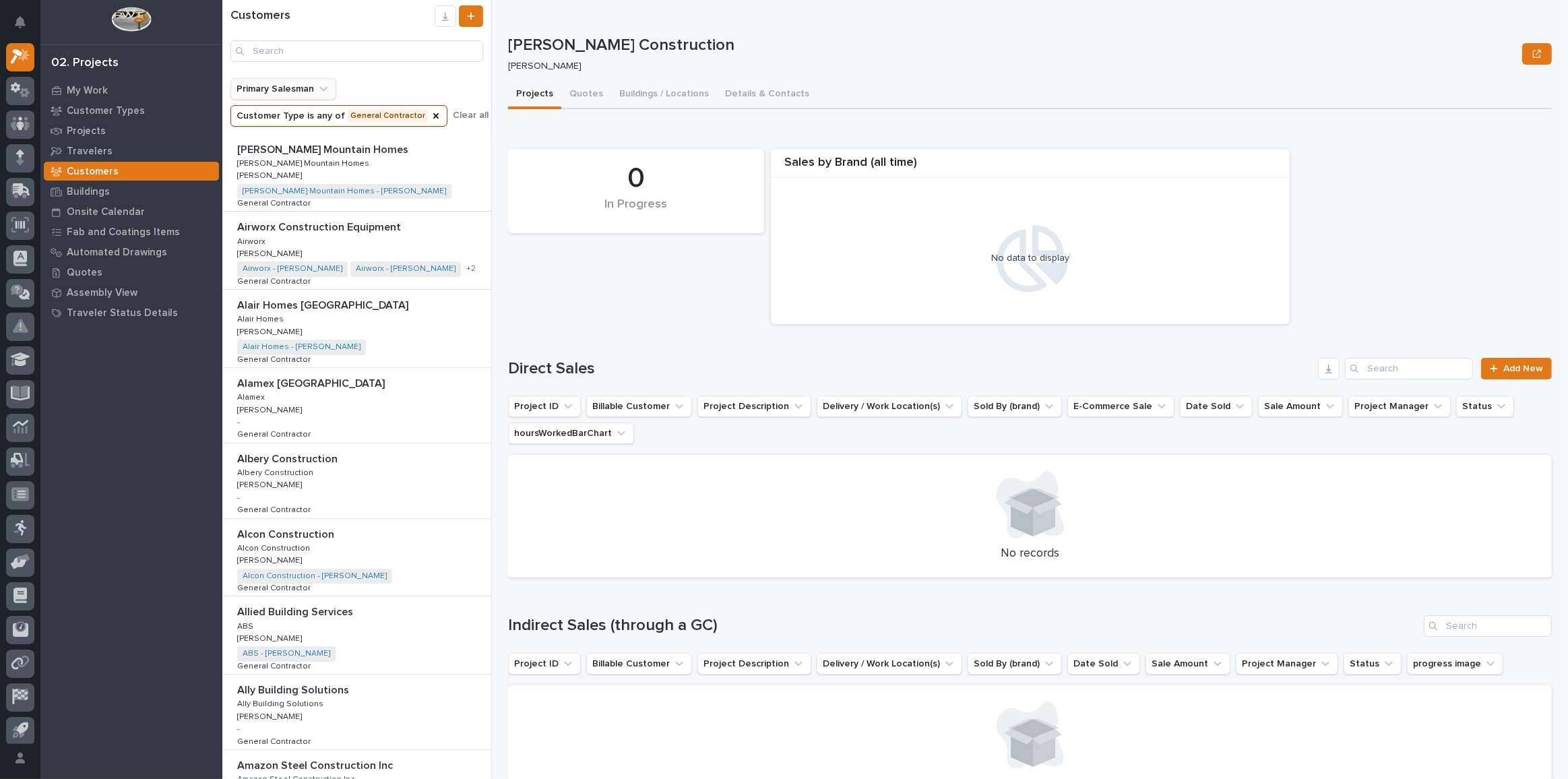
click at [305, 92] on button "Primary Salesman" at bounding box center [283, 89] width 106 height 22
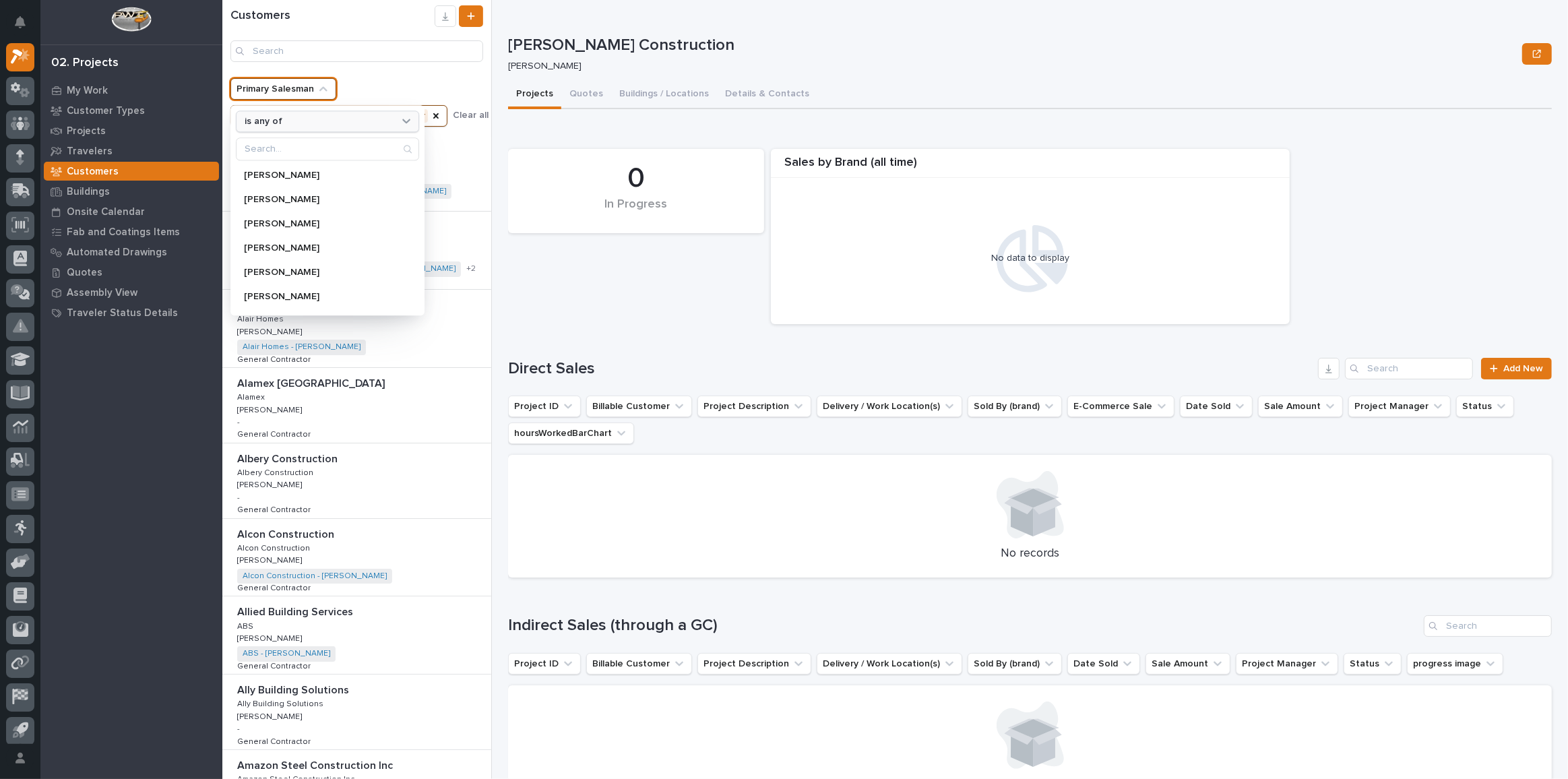
click at [297, 128] on div "is any of" at bounding box center [319, 121] width 160 height 14
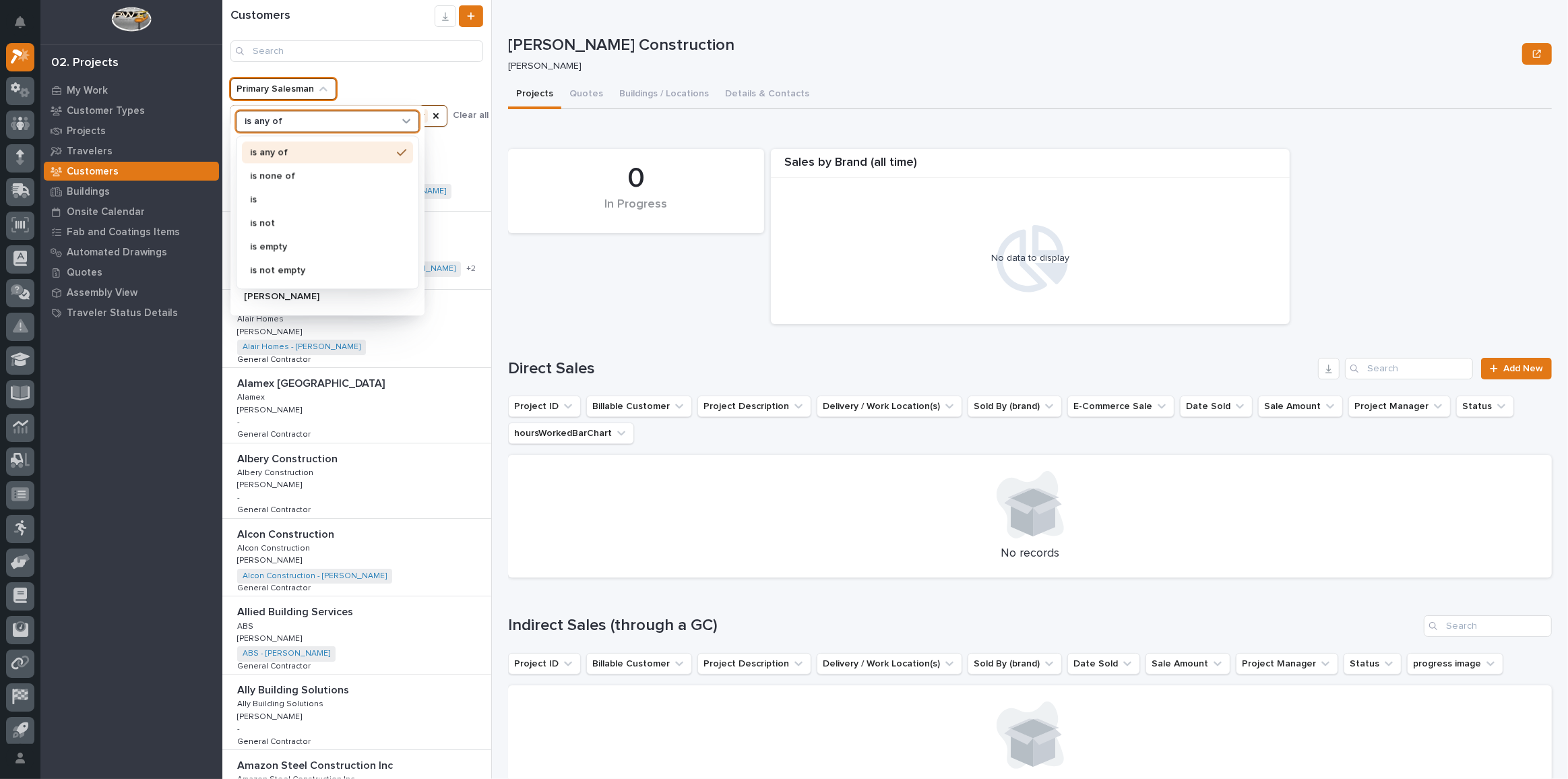
click at [272, 204] on div "is" at bounding box center [327, 200] width 171 height 22
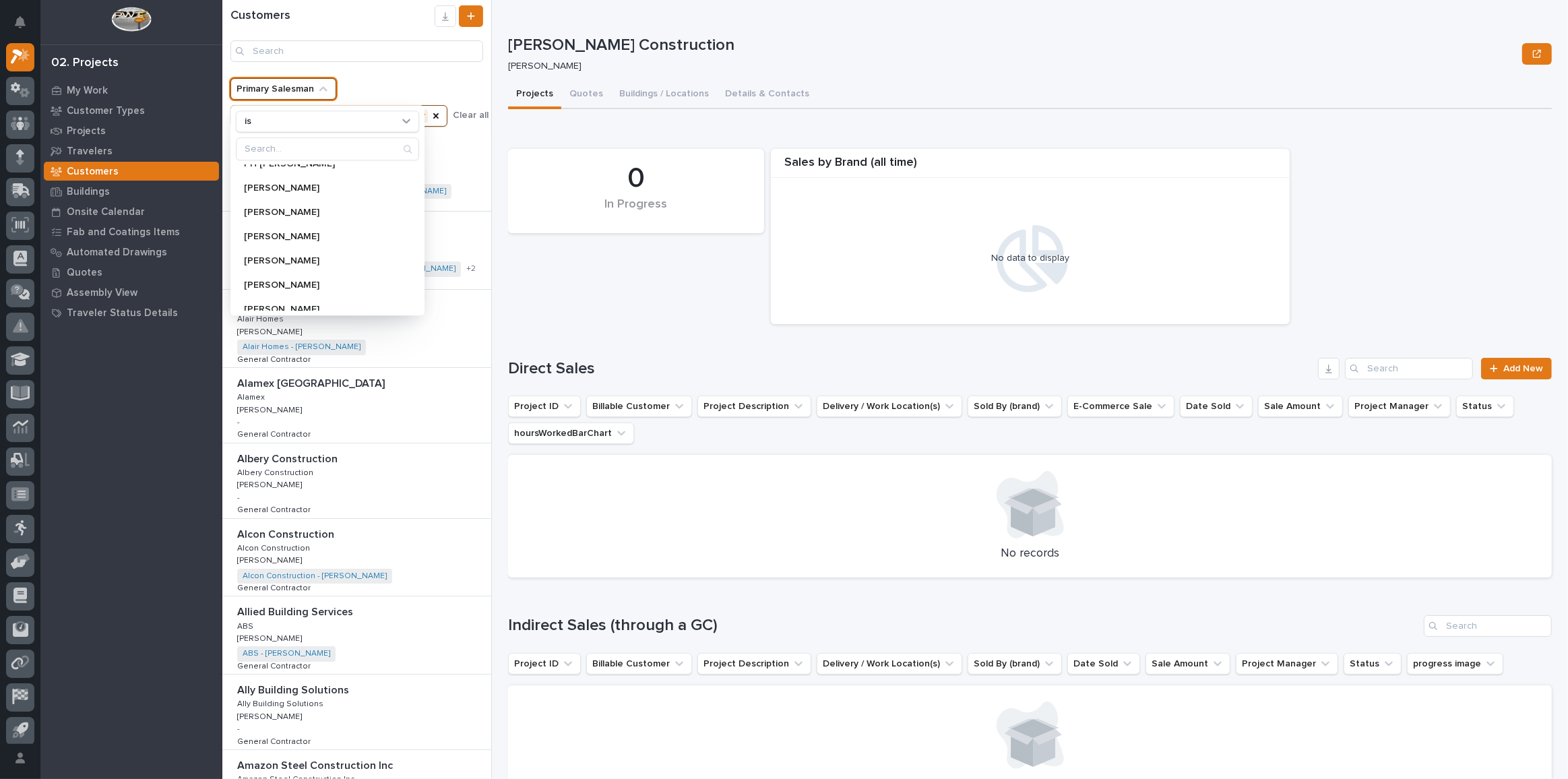
scroll to position [1063, 0]
click at [359, 93] on ul "Primary Salesman is [PERSON_NAME] [PERSON_NAME] [PERSON_NAME] [PERSON_NAME] [PE…" at bounding box center [339, 102] width 222 height 54
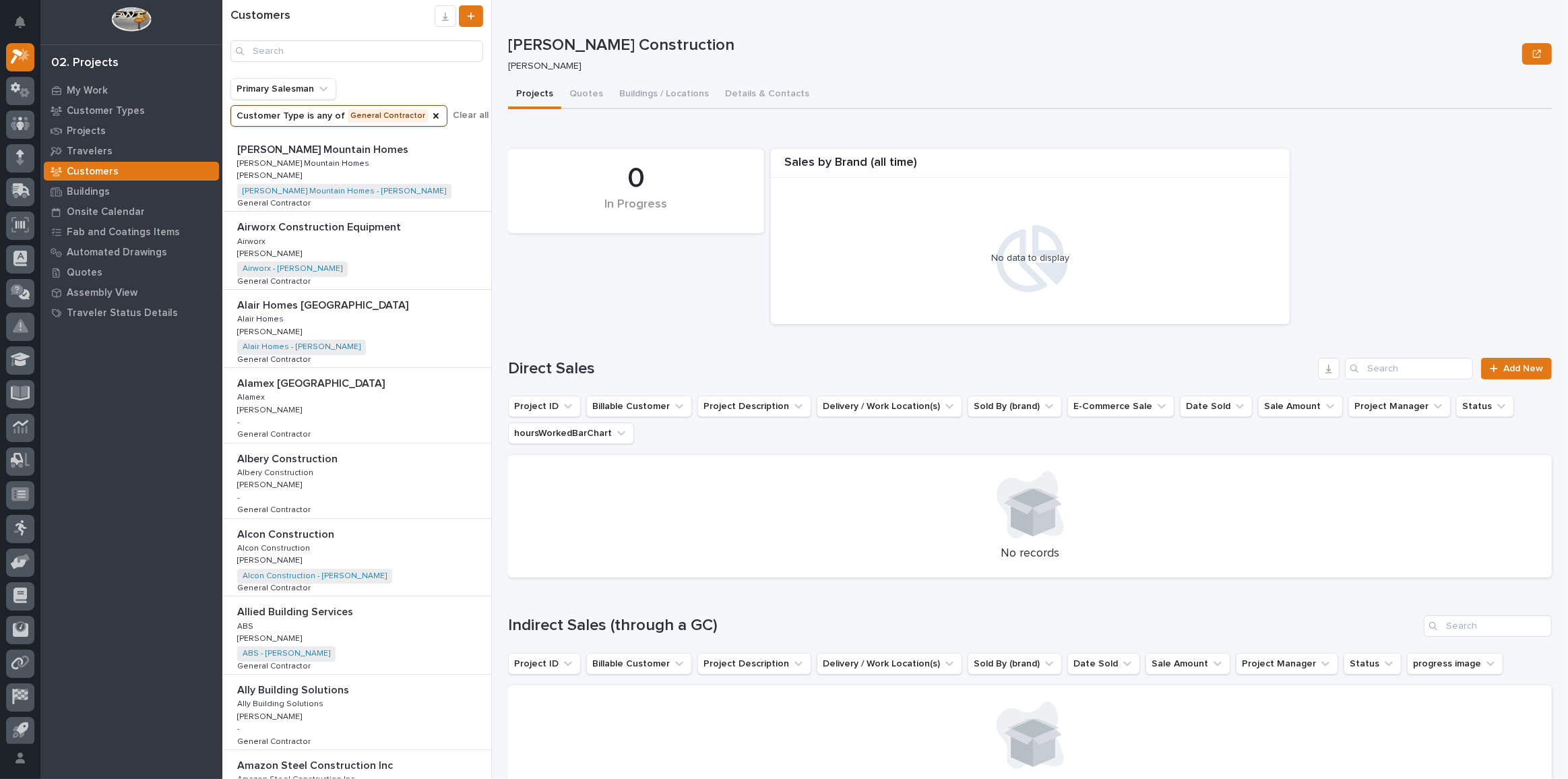
click at [313, 39] on div "Customers" at bounding box center [356, 34] width 269 height 56
click at [431, 114] on icon "Customer Type" at bounding box center [436, 116] width 11 height 11
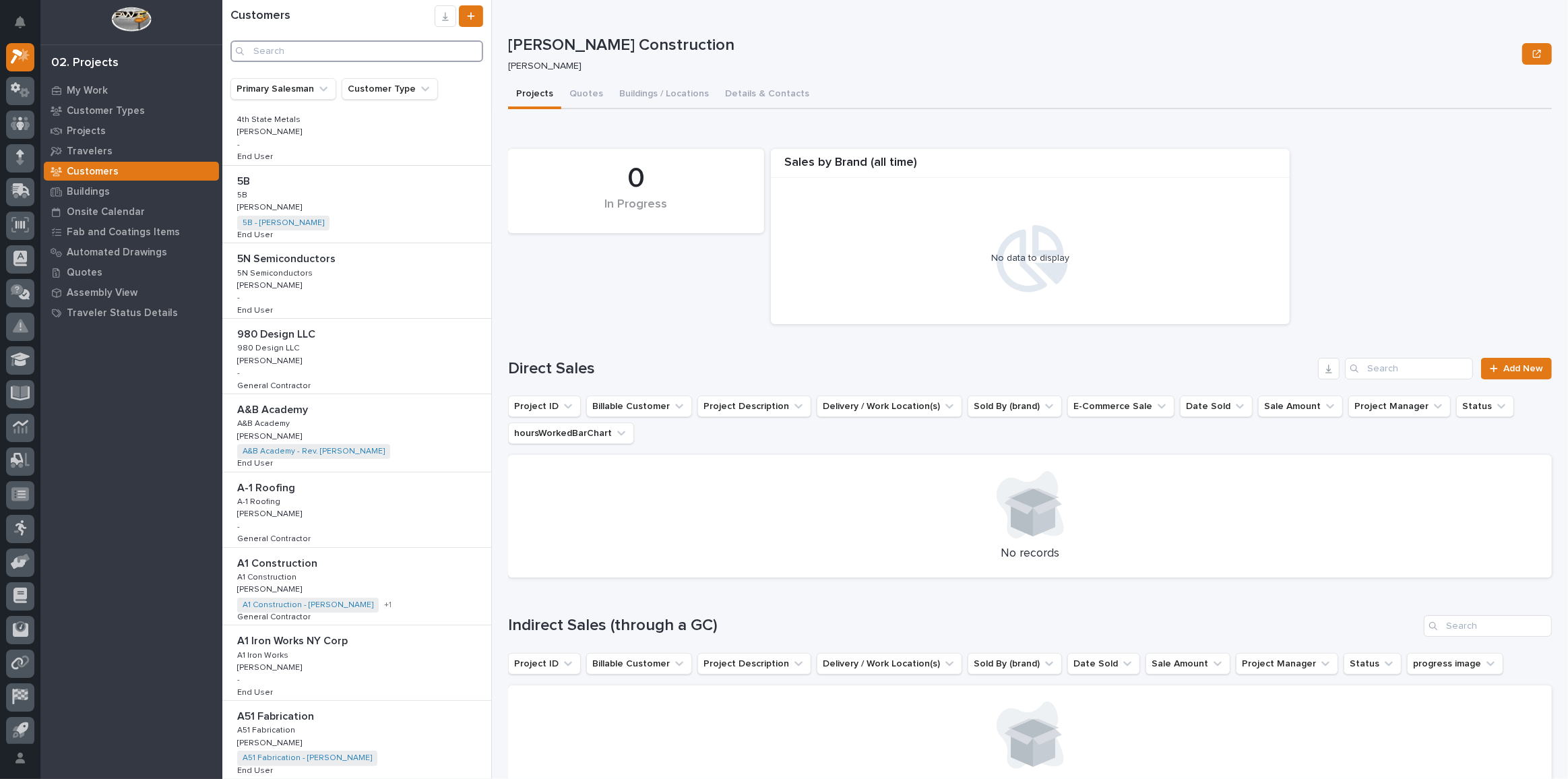
click at [328, 51] on input "Search" at bounding box center [356, 52] width 253 height 22
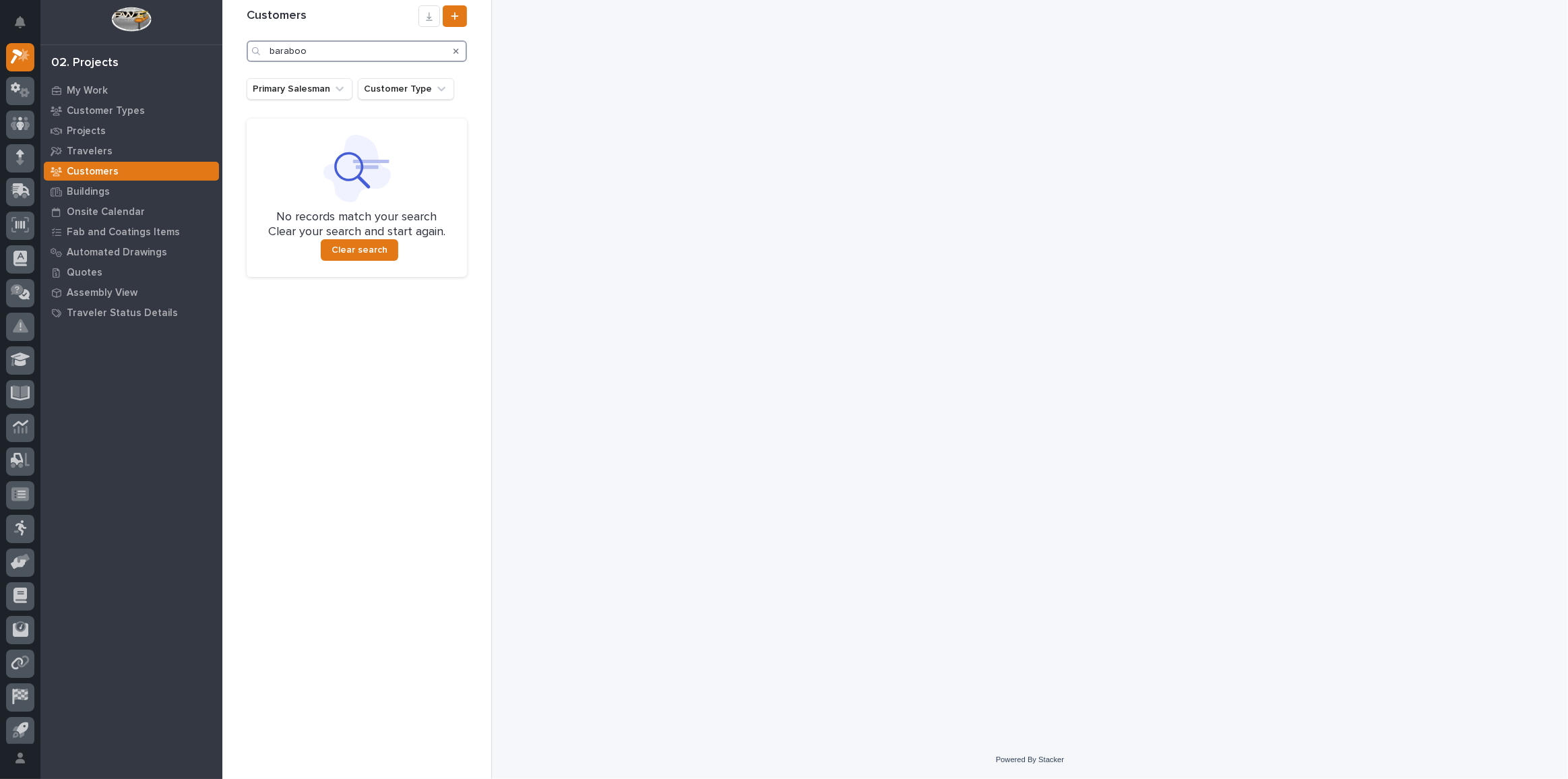
type input "baraboo"
